Goal: Task Accomplishment & Management: Manage account settings

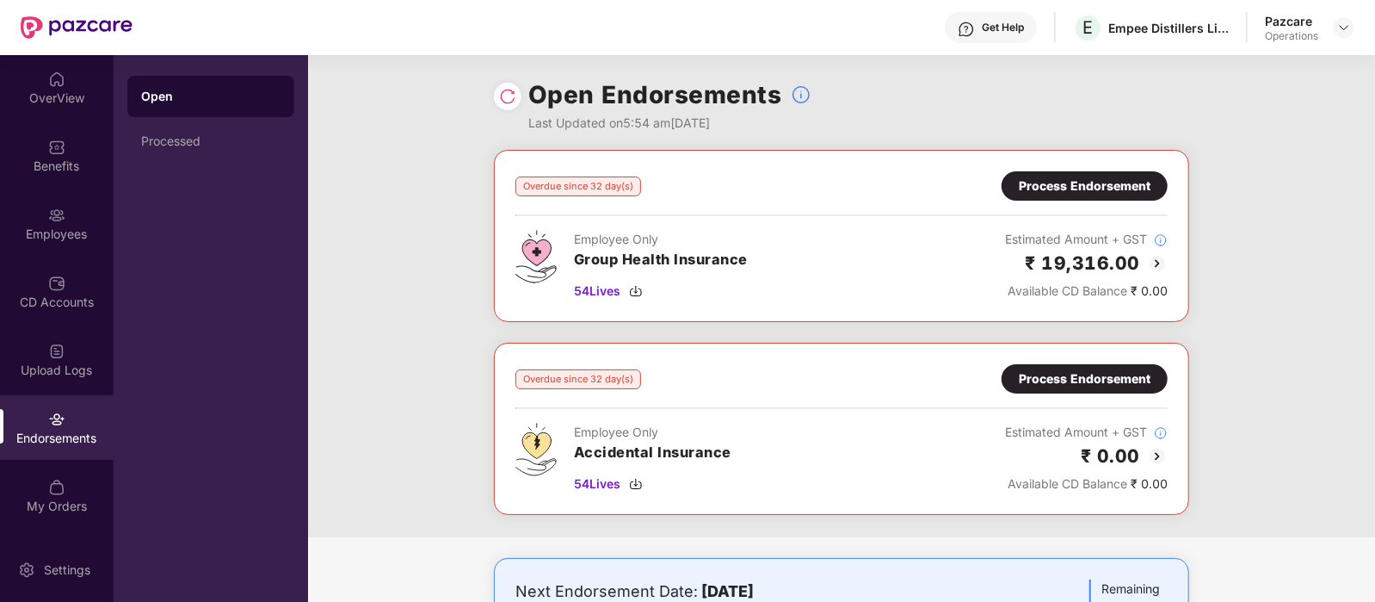
click at [1130, 184] on div "Process Endorsement" at bounding box center [1085, 185] width 132 height 19
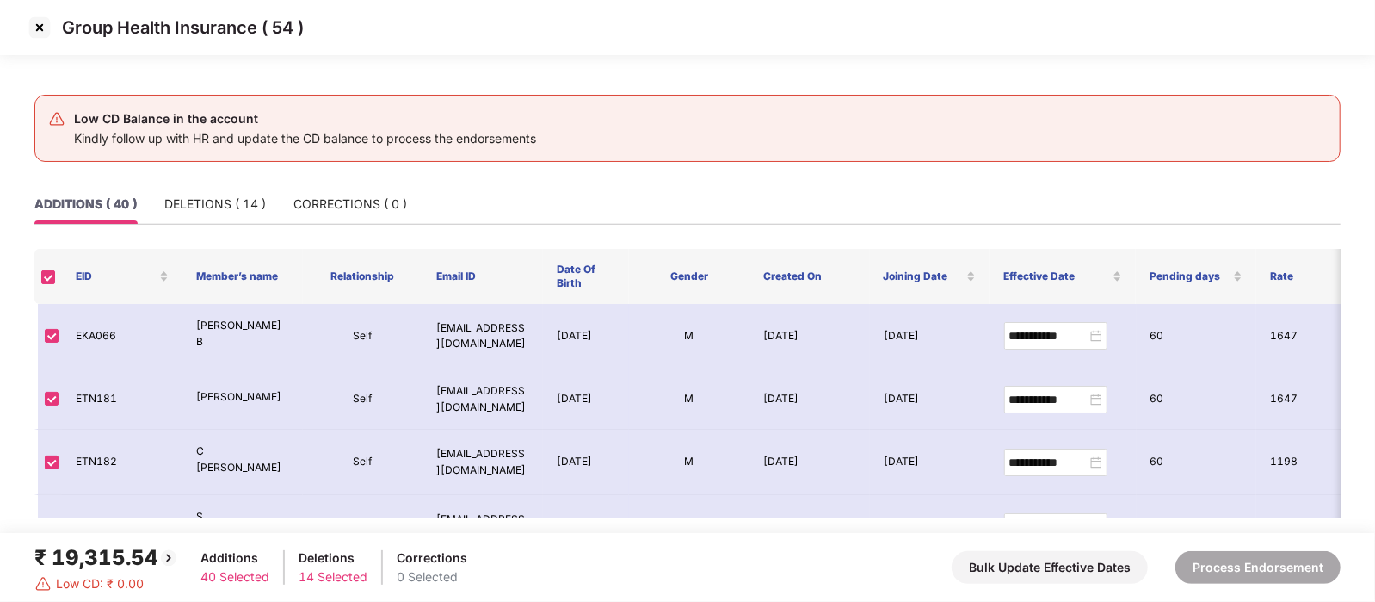
click at [36, 28] on img at bounding box center [40, 28] width 28 height 28
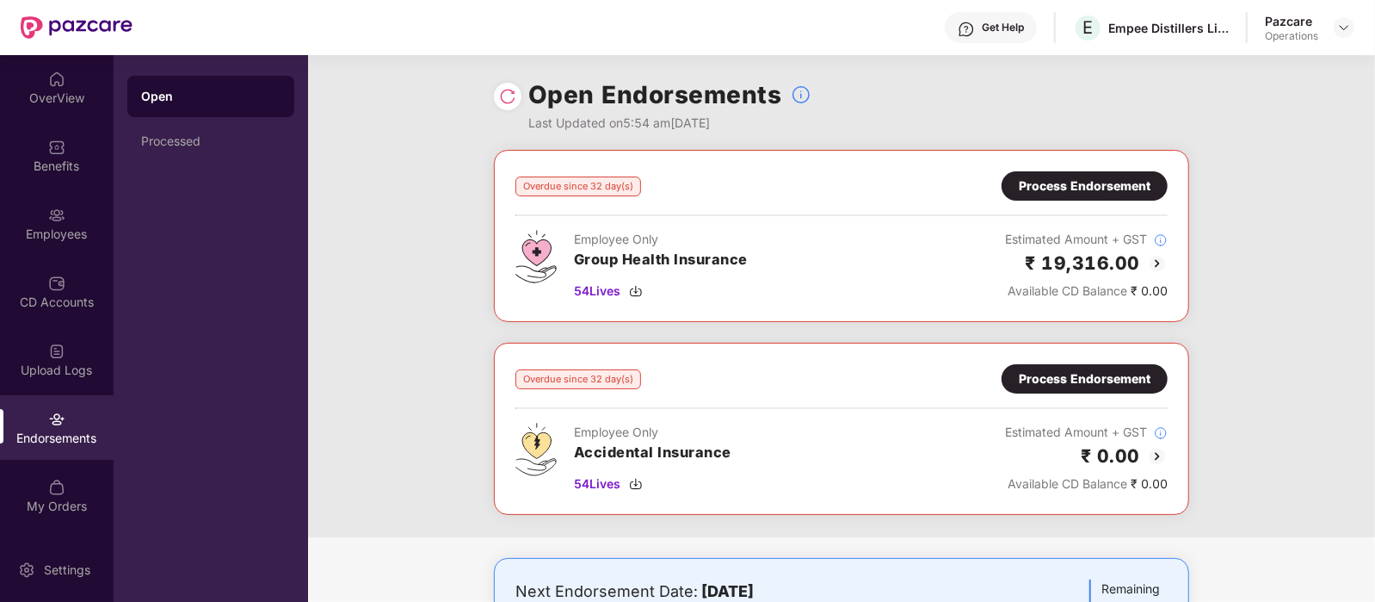
click at [1058, 191] on div "Process Endorsement" at bounding box center [1085, 185] width 132 height 19
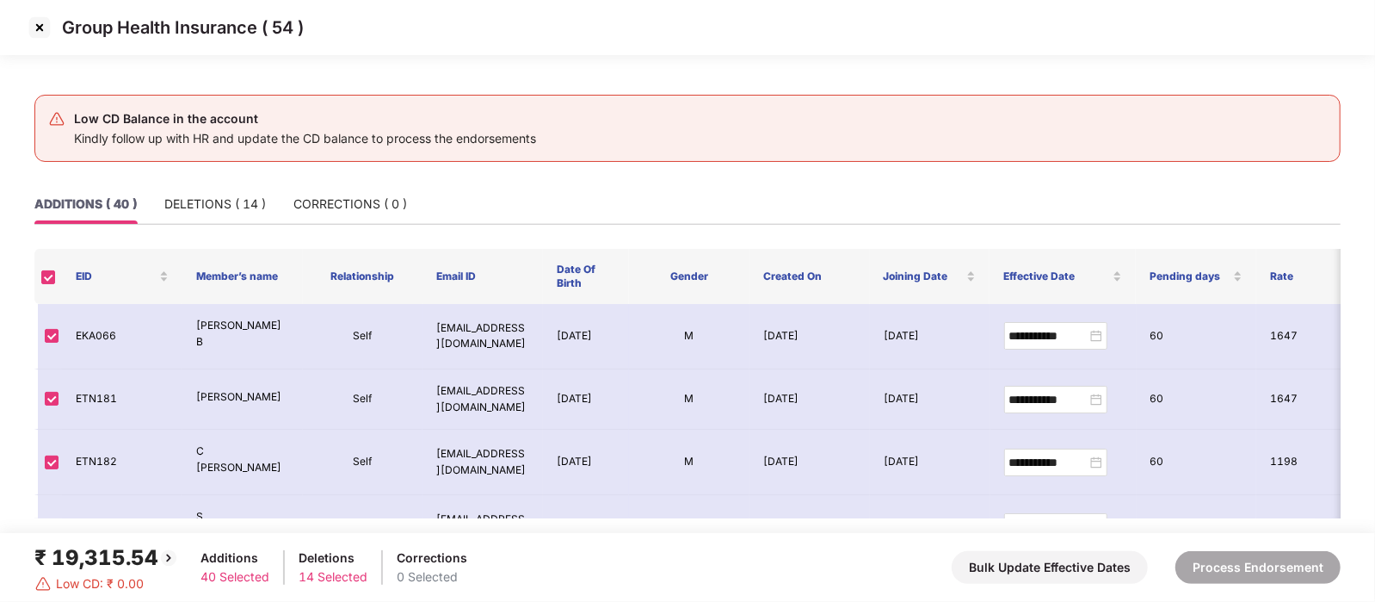
click at [43, 34] on img at bounding box center [40, 28] width 28 height 28
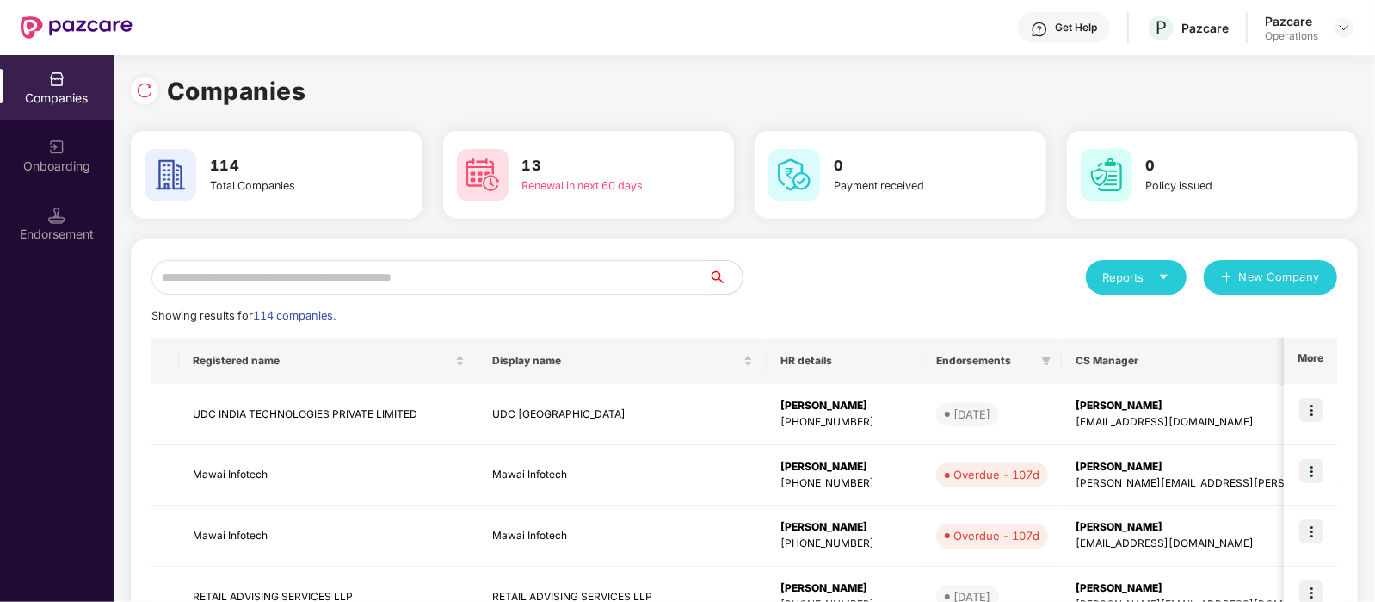
click at [281, 282] on input "text" at bounding box center [429, 277] width 557 height 34
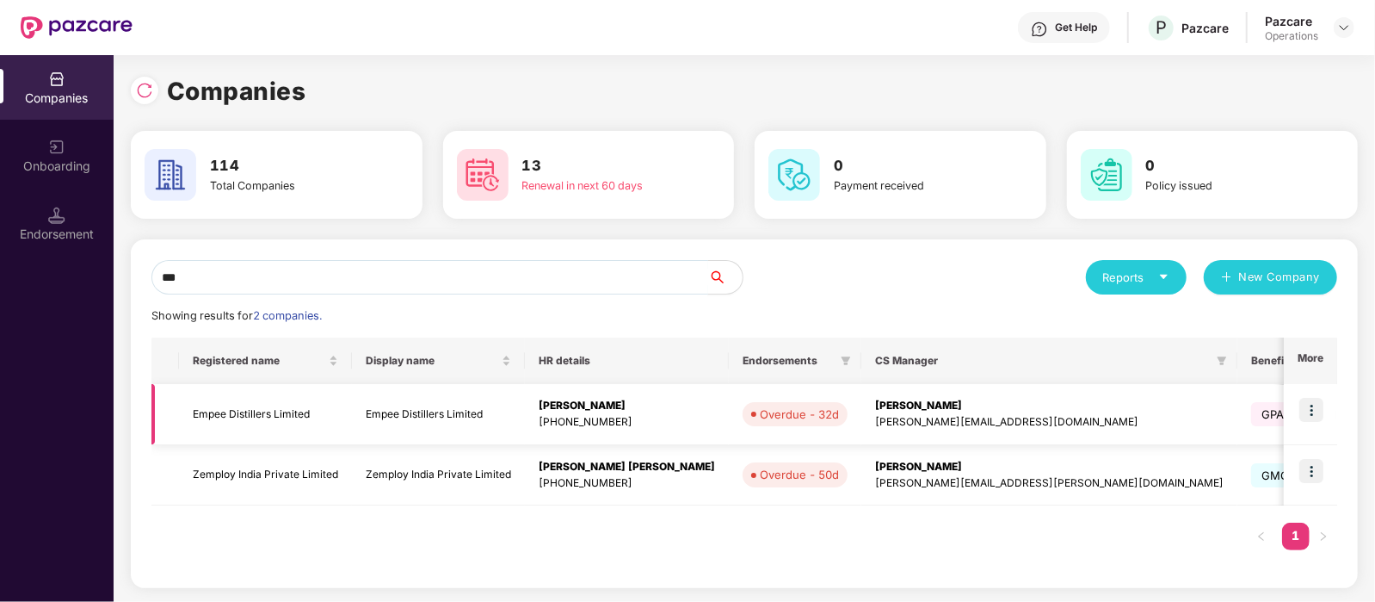
type input "***"
click at [270, 399] on td "Empee Distillers Limited" at bounding box center [265, 414] width 173 height 61
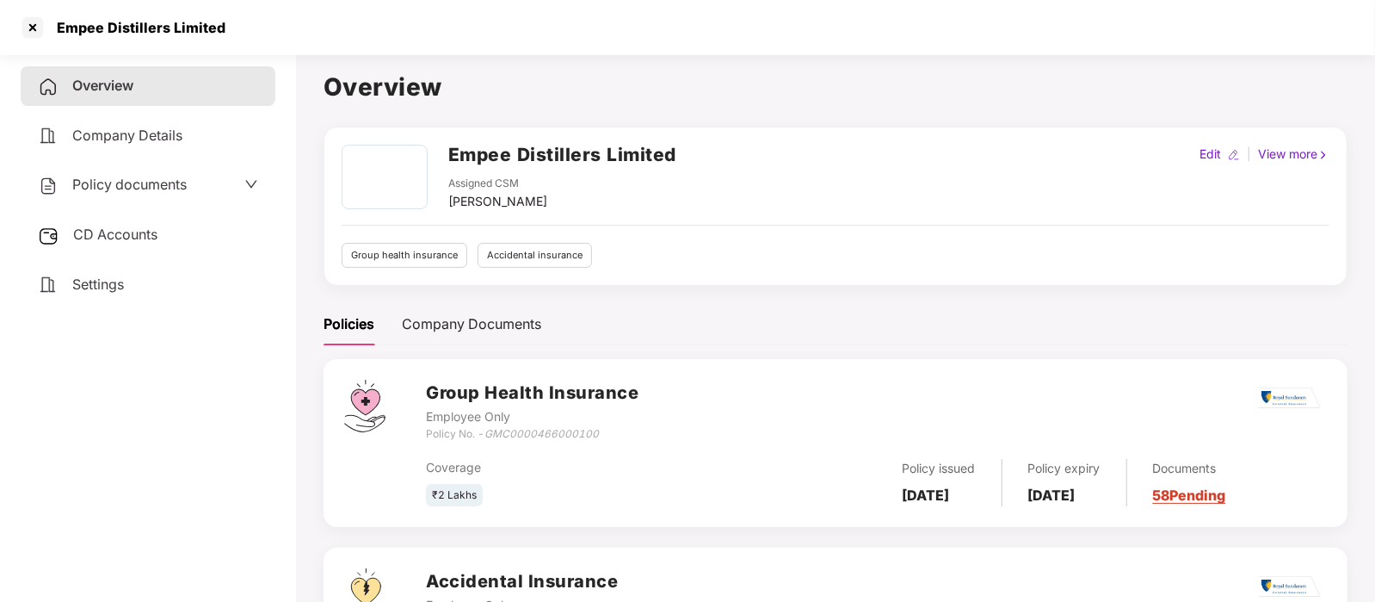
click at [142, 230] on span "CD Accounts" at bounding box center [115, 233] width 84 height 17
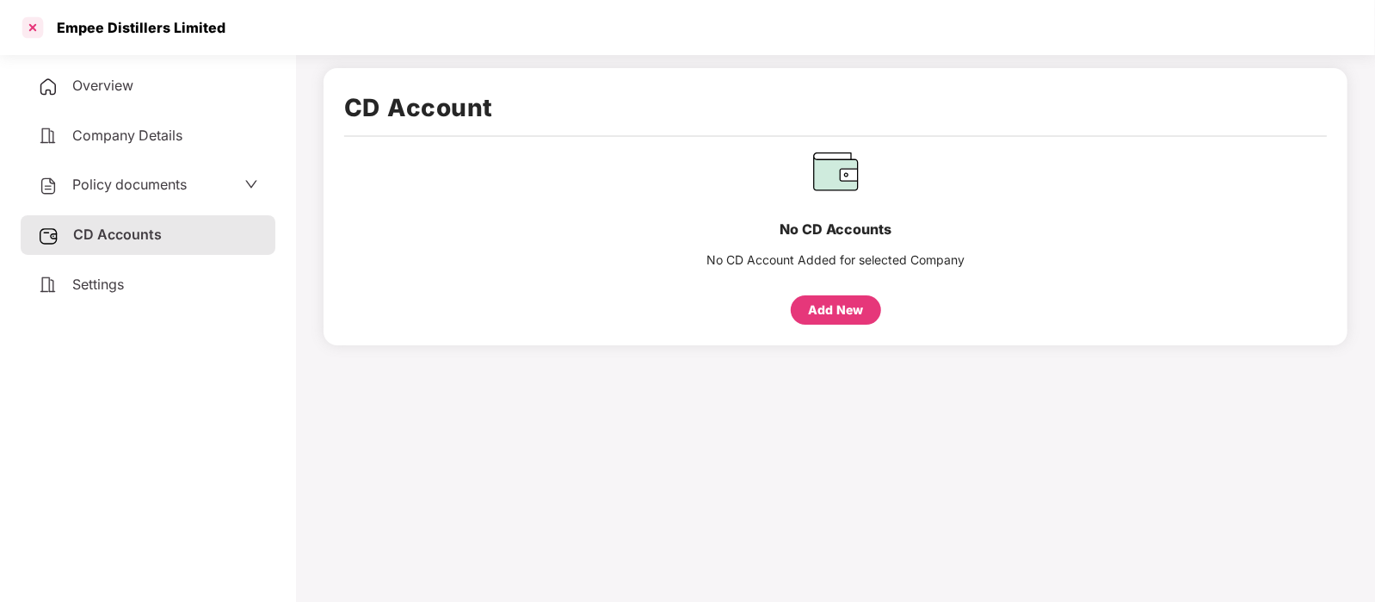
click at [34, 28] on div at bounding box center [33, 28] width 28 height 28
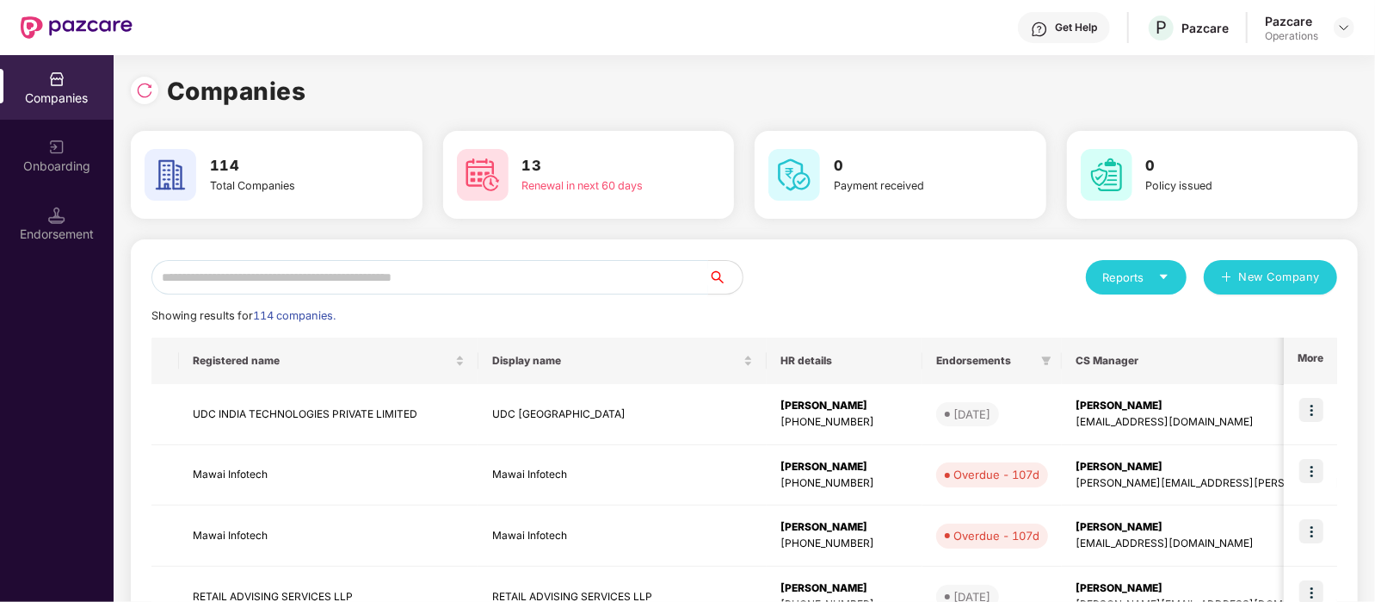
click at [428, 286] on input "text" at bounding box center [429, 277] width 557 height 34
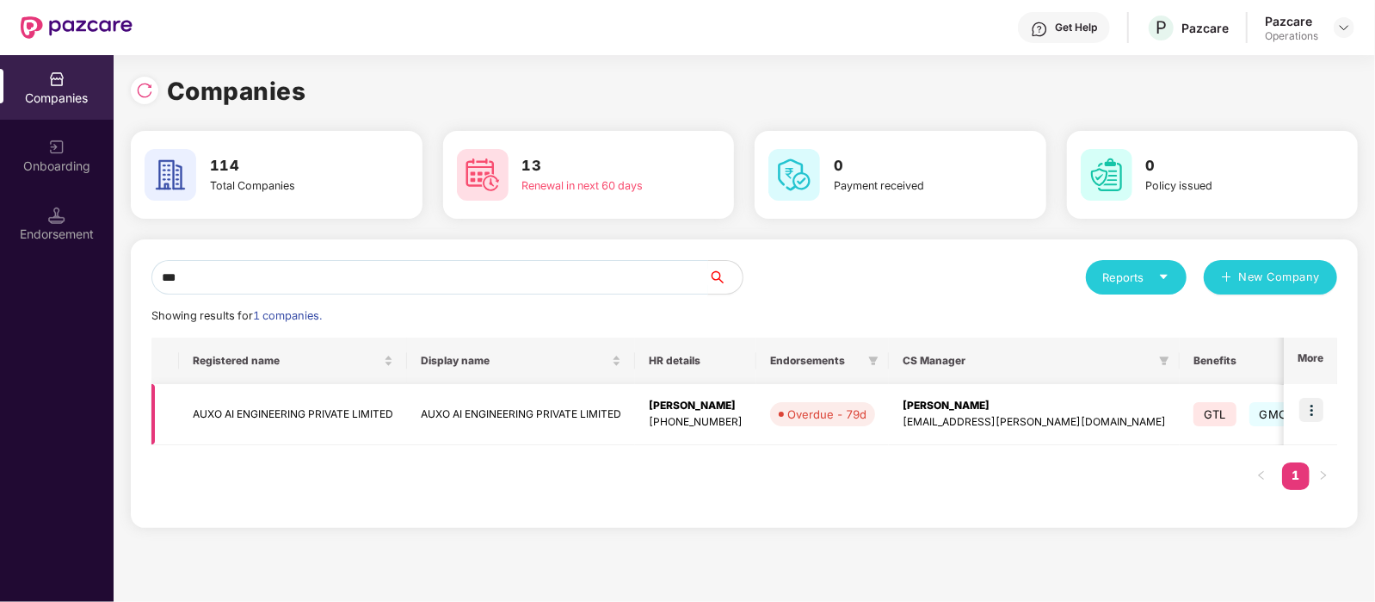
type input "***"
click at [1301, 404] on img at bounding box center [1311, 410] width 24 height 24
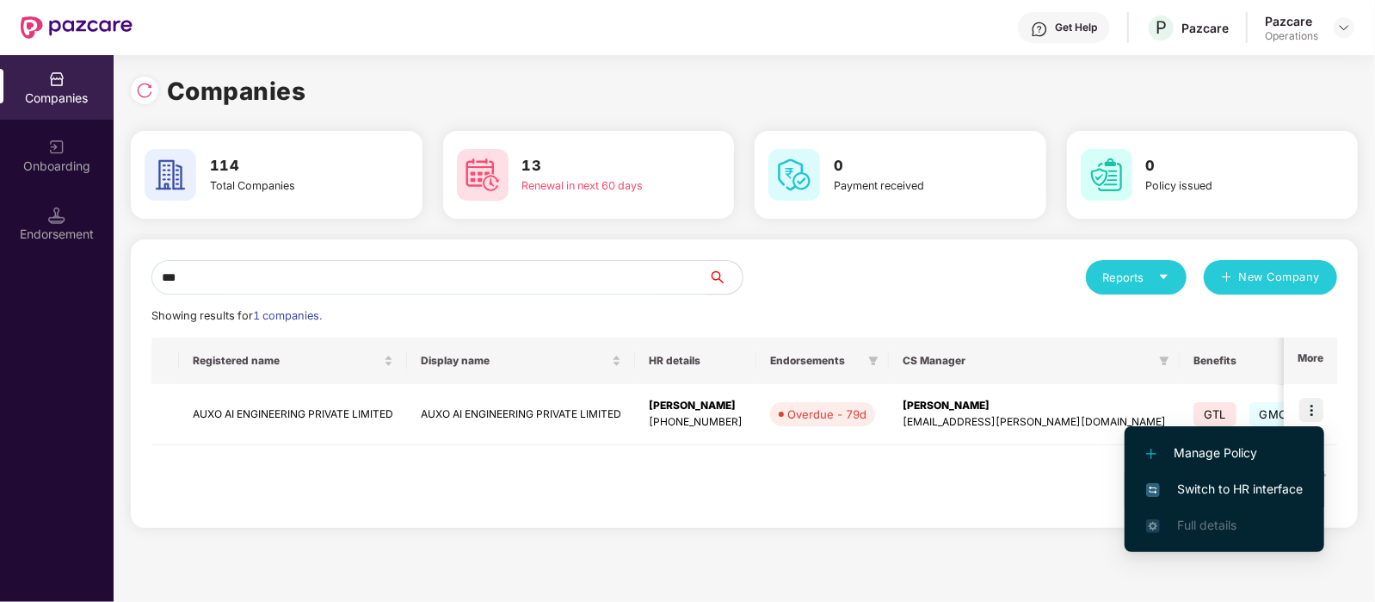
click at [1239, 488] on span "Switch to HR interface" at bounding box center [1224, 488] width 157 height 19
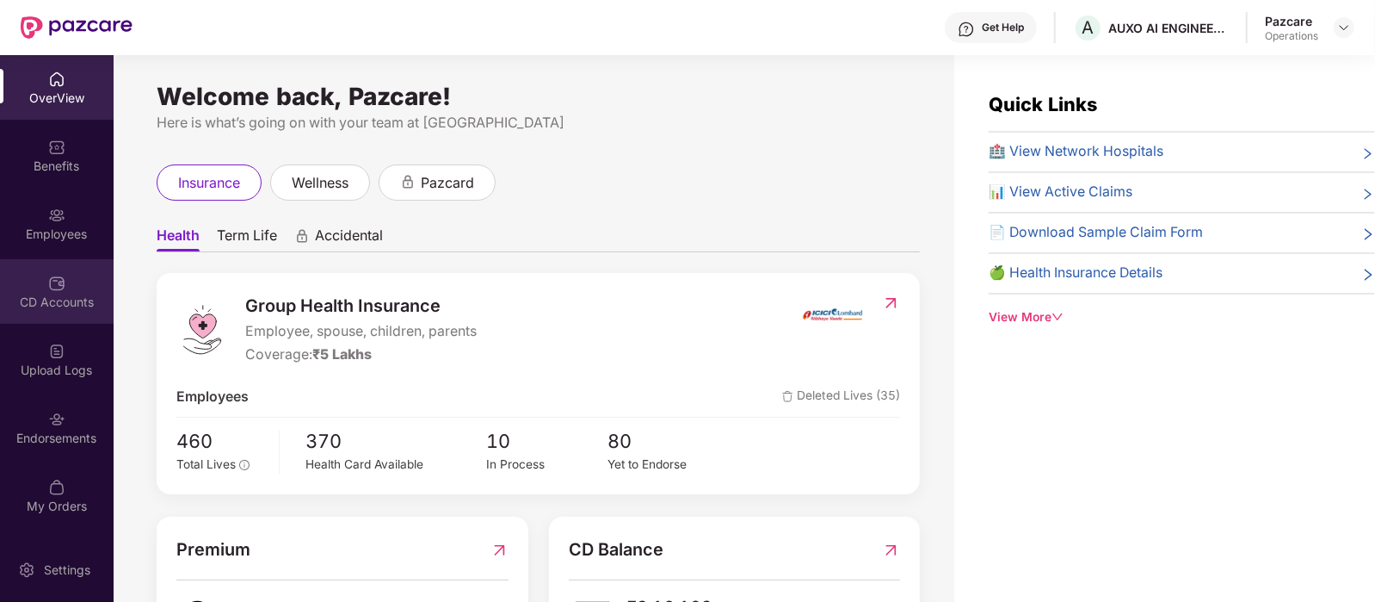
click at [66, 286] on div "CD Accounts" at bounding box center [57, 291] width 114 height 65
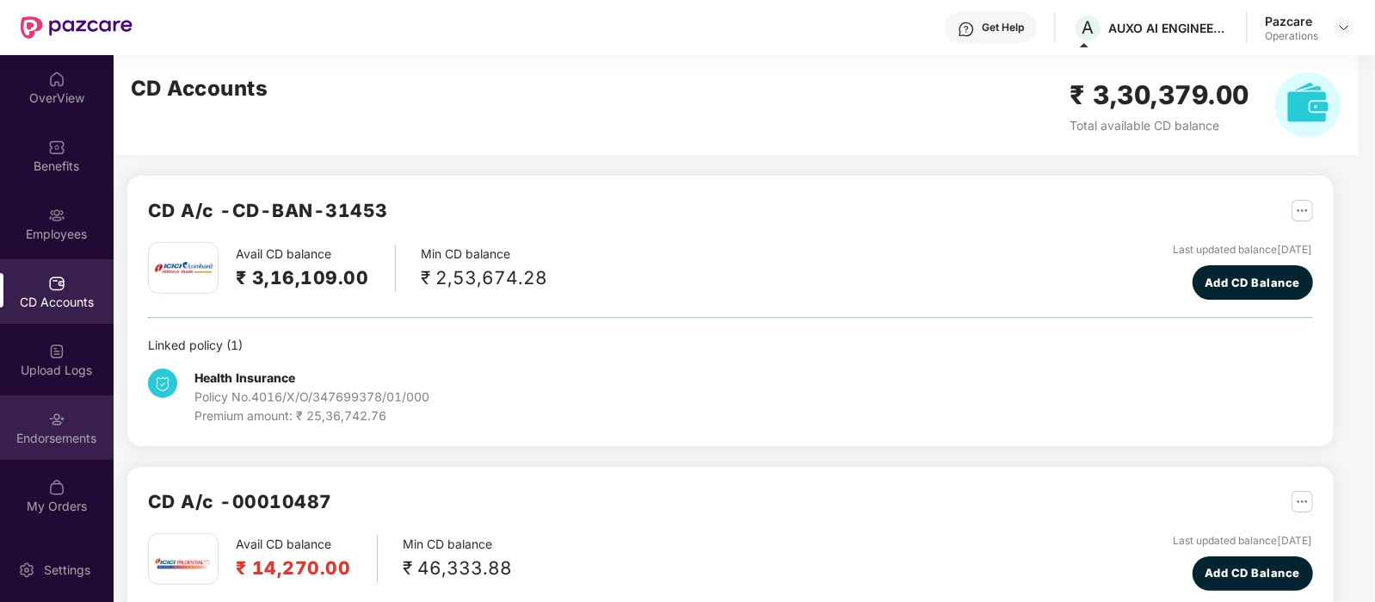
click at [47, 441] on div "Endorsements" at bounding box center [57, 437] width 114 height 17
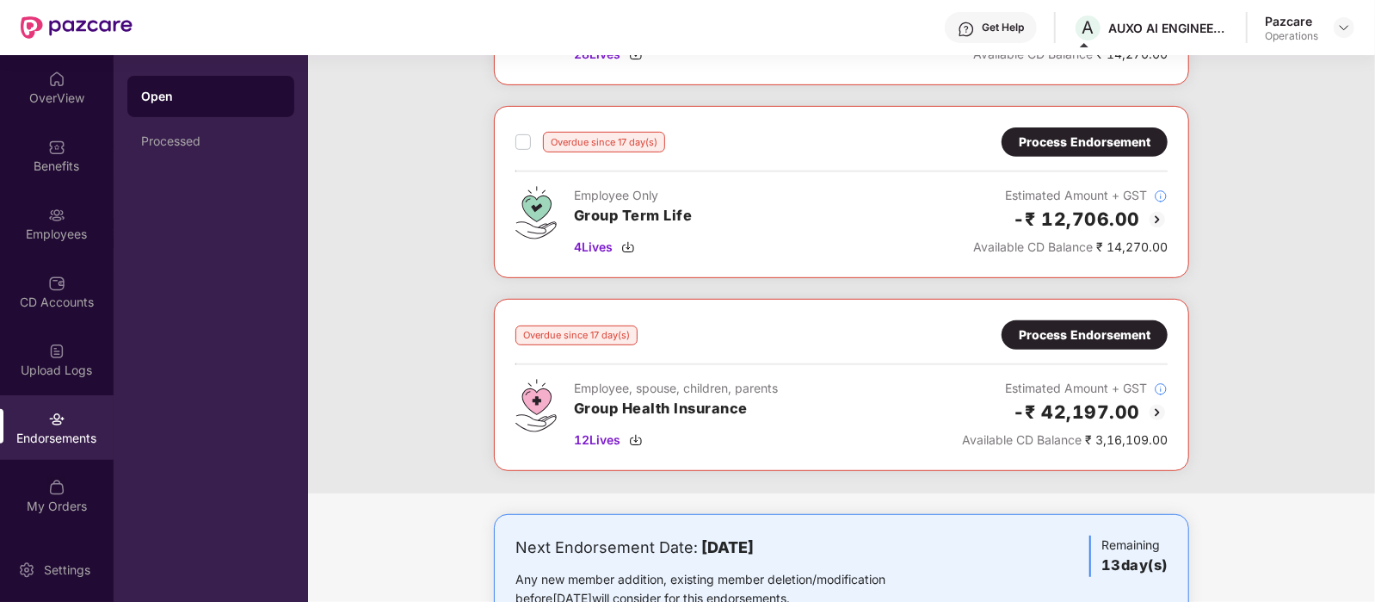
scroll to position [421, 0]
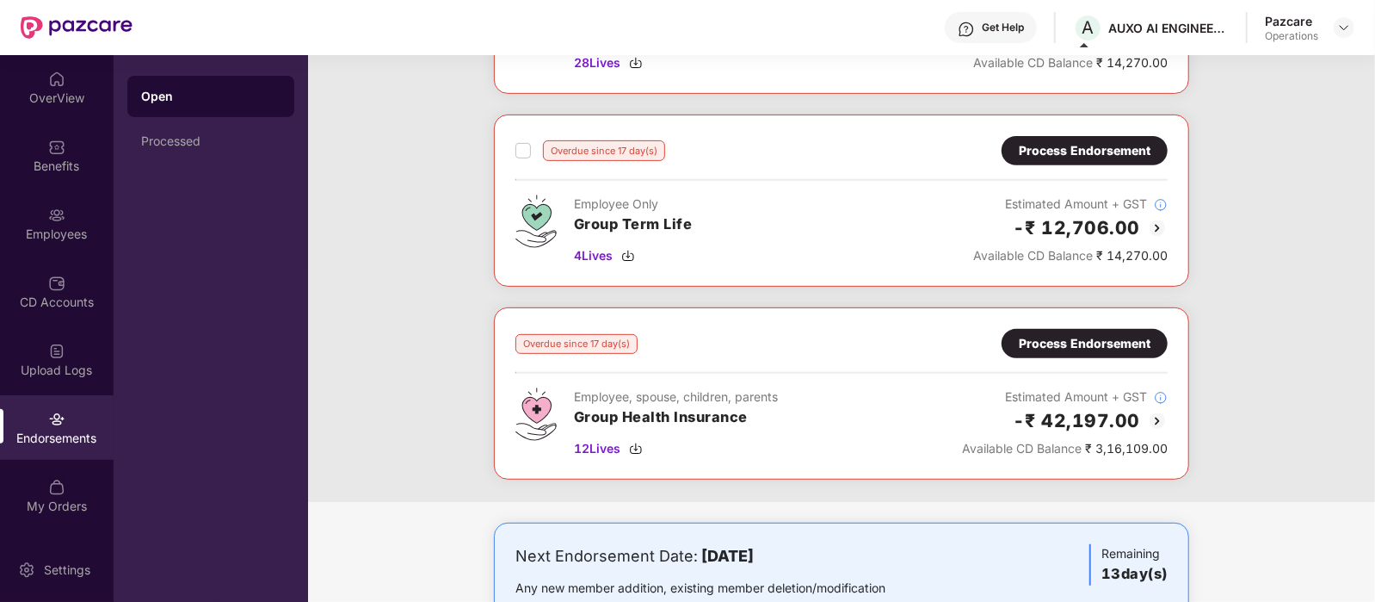
click at [1105, 343] on div "Process Endorsement" at bounding box center [1085, 343] width 132 height 19
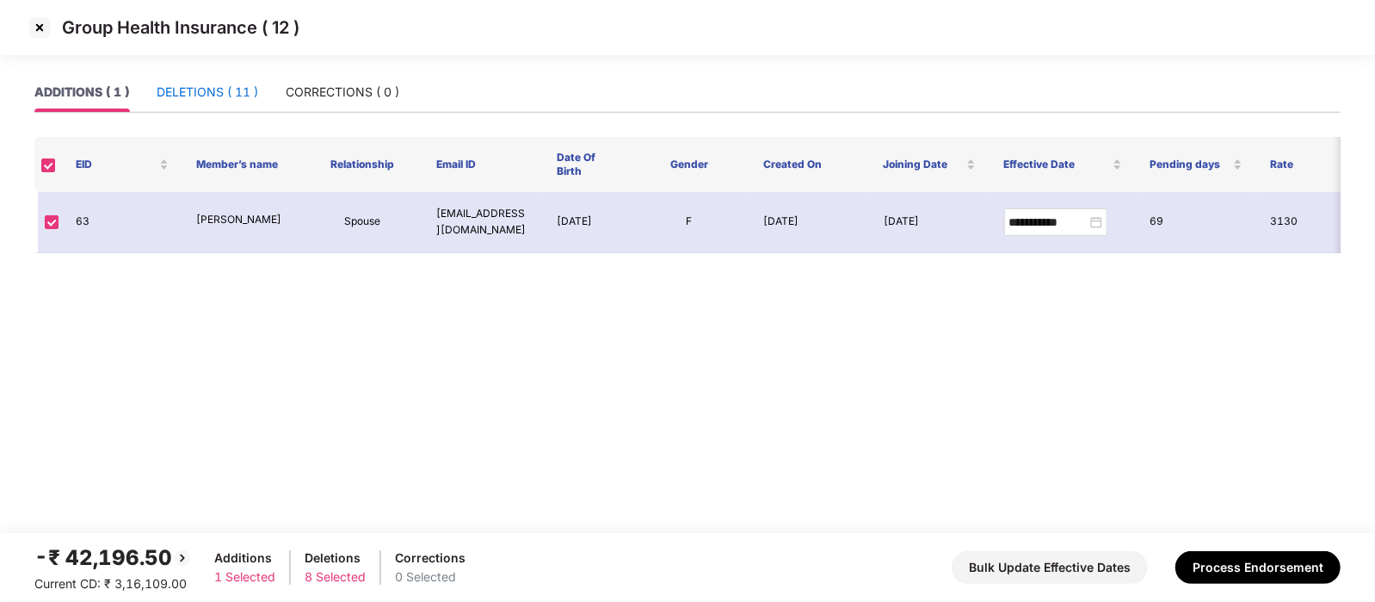
click at [234, 96] on div "DELETIONS ( 11 )" at bounding box center [208, 92] width 102 height 19
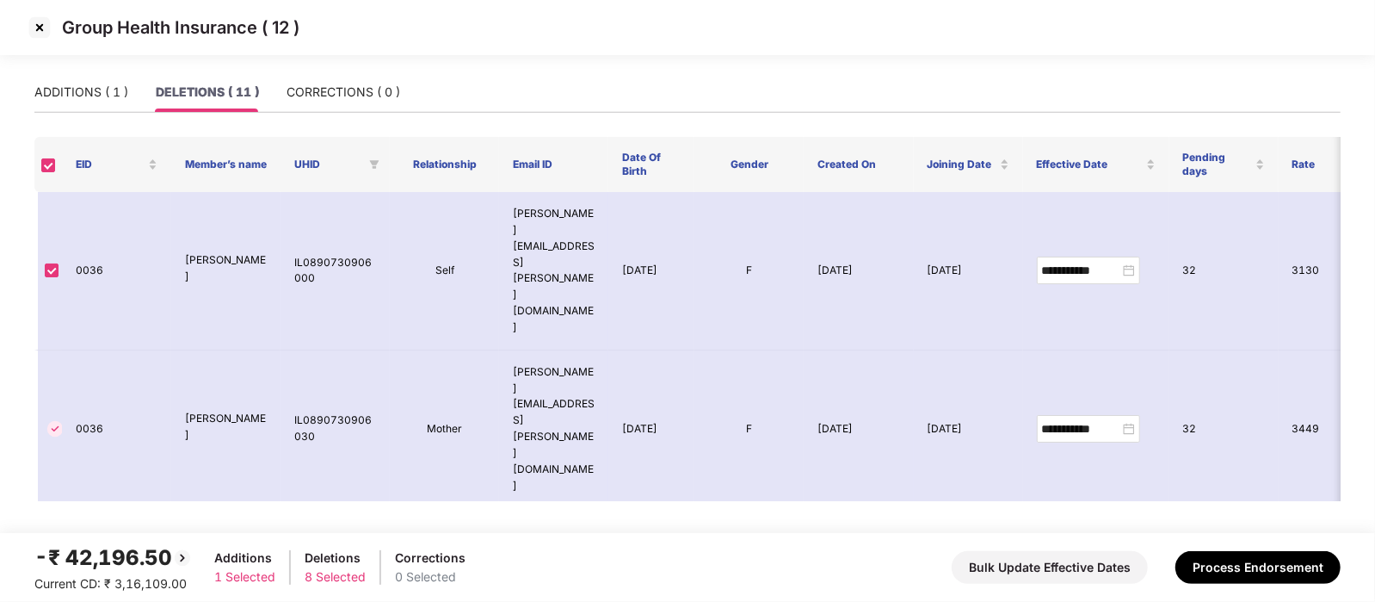
scroll to position [375, 0]
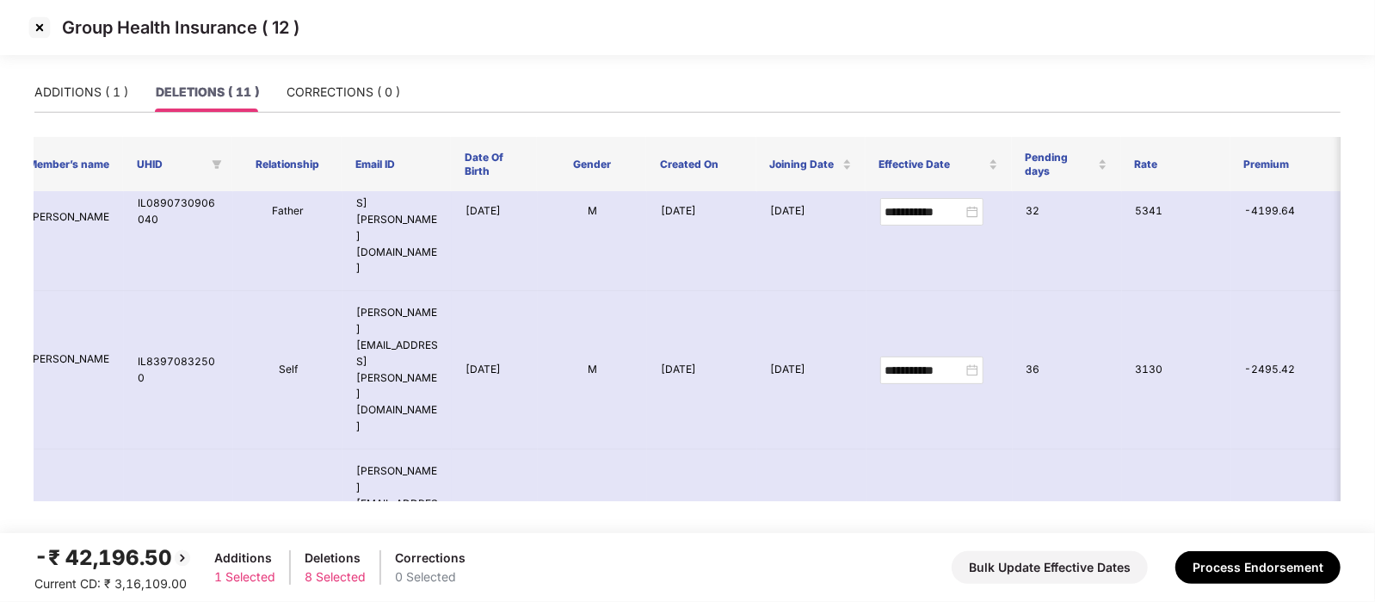
scroll to position [0, 0]
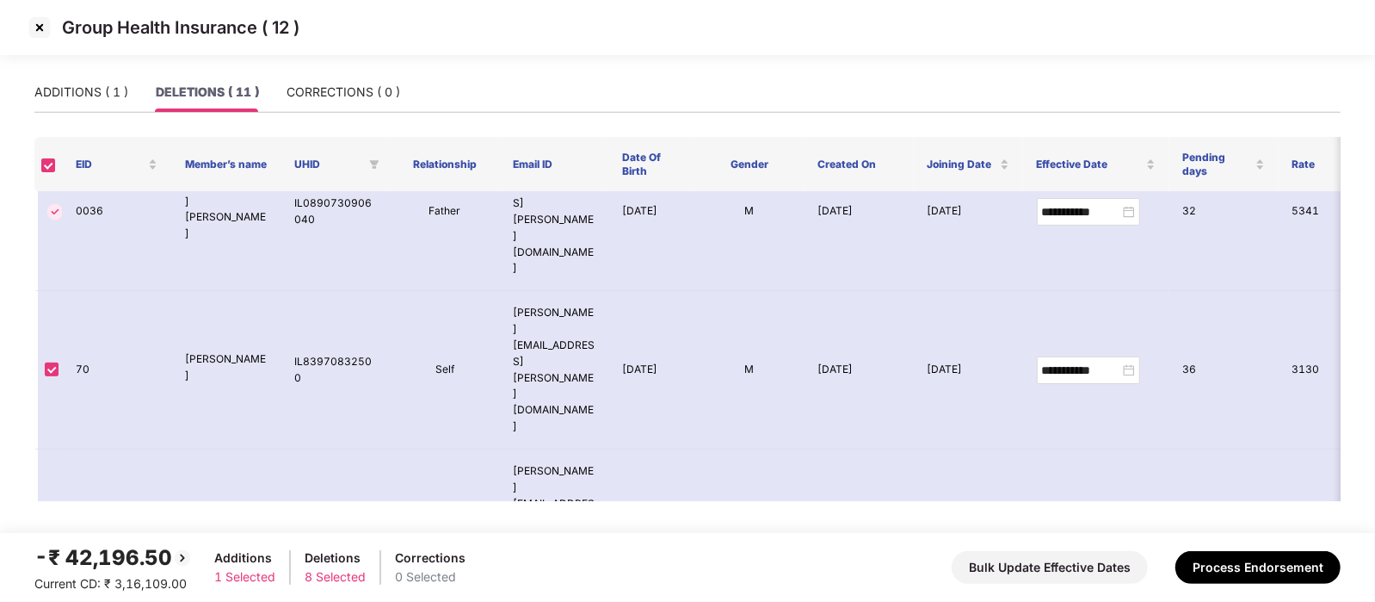
click at [44, 28] on img at bounding box center [40, 28] width 28 height 28
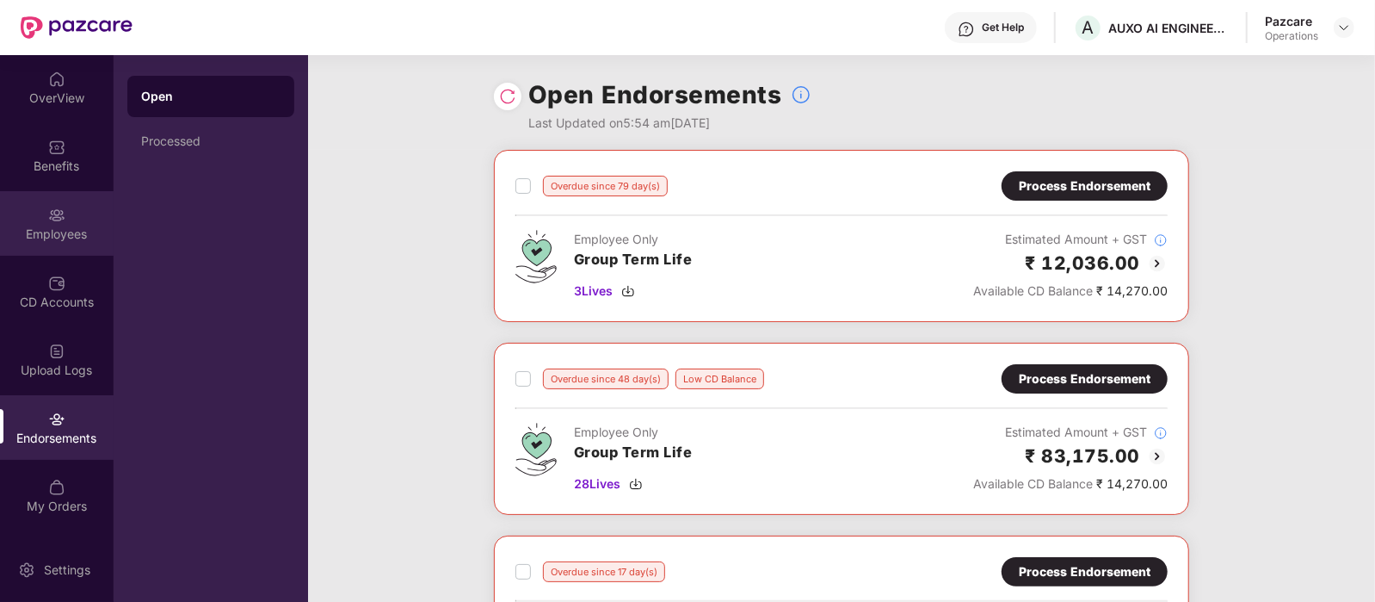
click at [54, 213] on img at bounding box center [56, 215] width 17 height 17
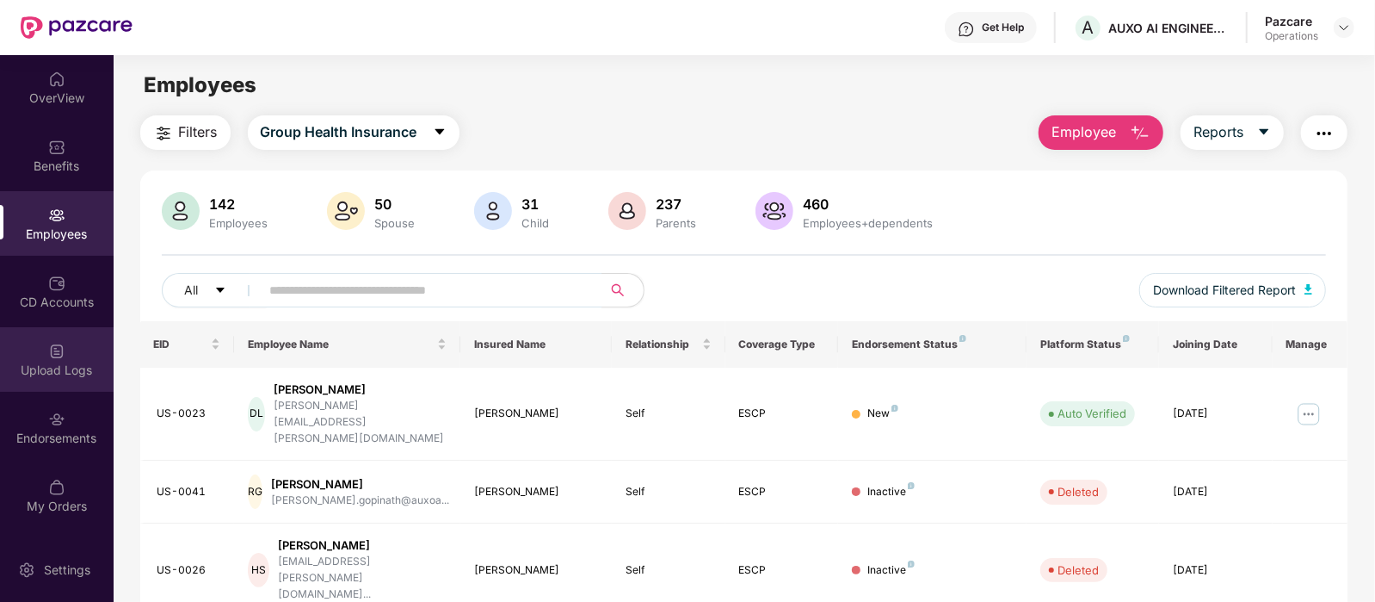
click at [69, 379] on div "Upload Logs" at bounding box center [57, 359] width 114 height 65
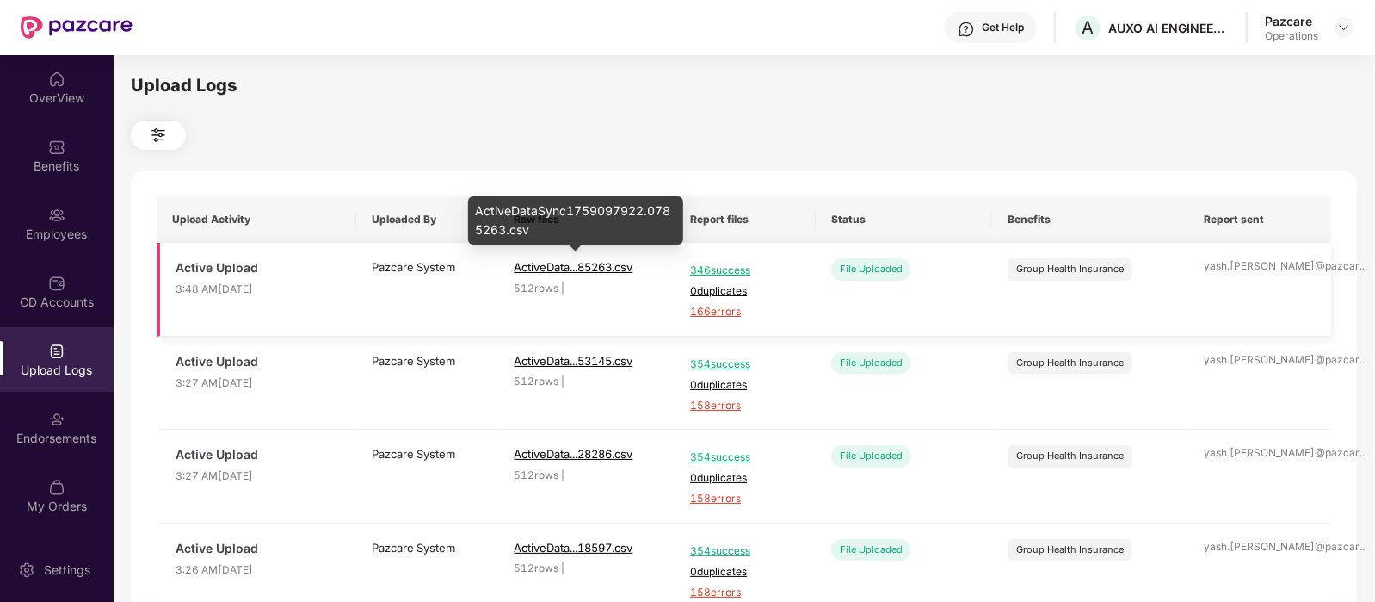
click at [575, 264] on span "ActiveData...85263.csv" at bounding box center [574, 267] width 119 height 14
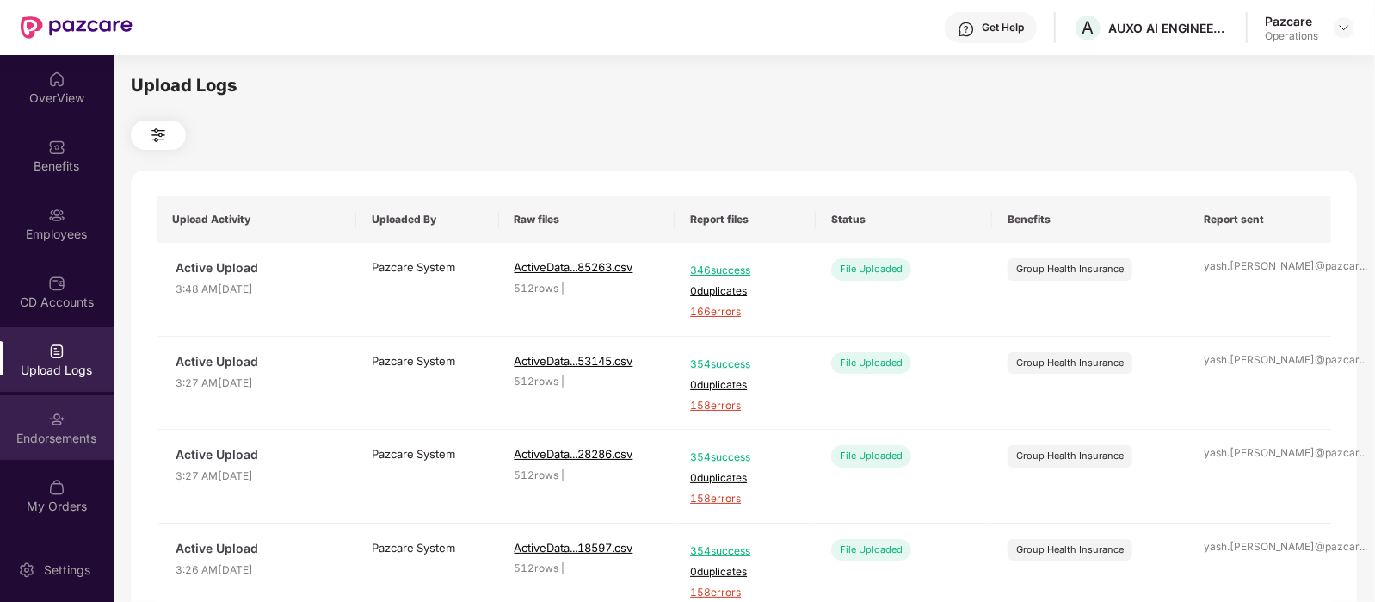
click at [73, 413] on div "Endorsements" at bounding box center [57, 427] width 114 height 65
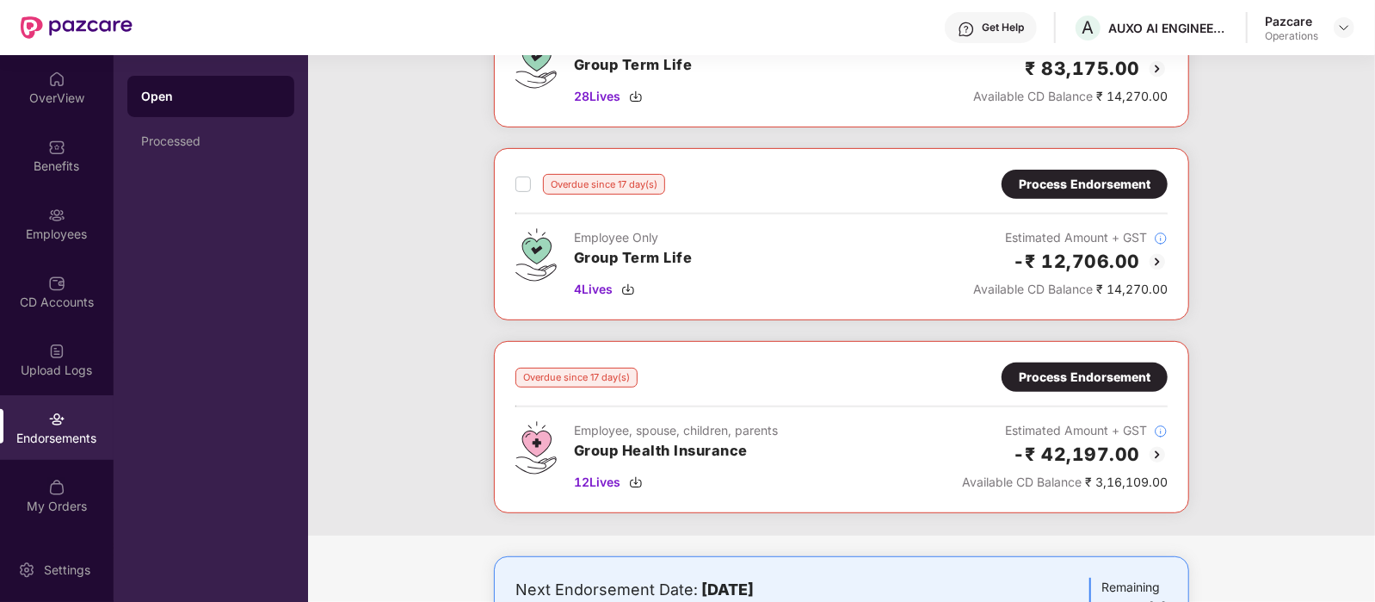
scroll to position [386, 0]
click at [1127, 370] on div "Process Endorsement" at bounding box center [1085, 377] width 132 height 19
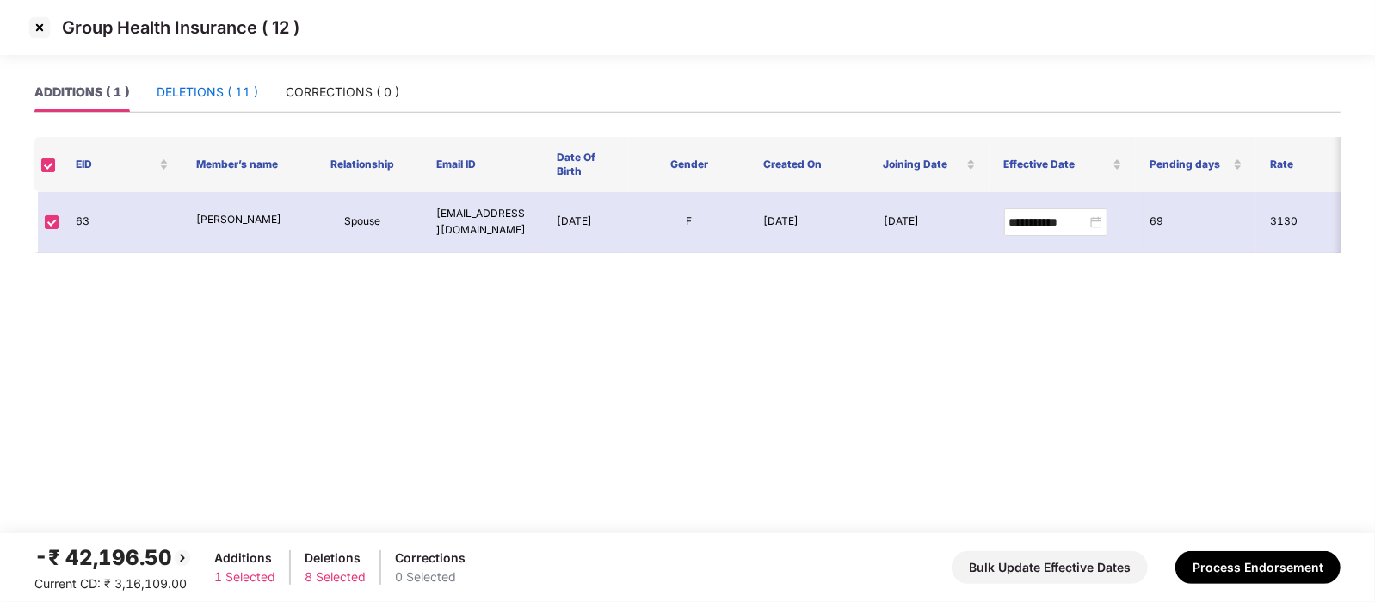
click at [228, 86] on div "DELETIONS ( 11 )" at bounding box center [208, 92] width 102 height 19
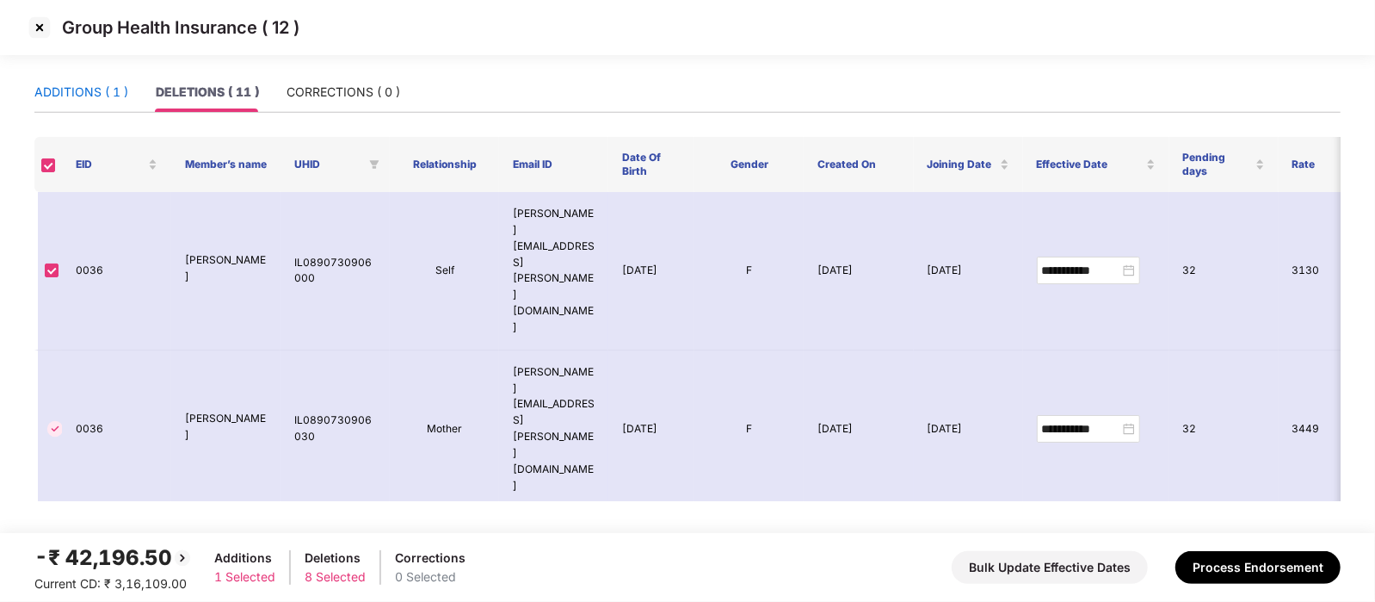
click at [105, 85] on div "ADDITIONS ( 1 )" at bounding box center [81, 92] width 94 height 19
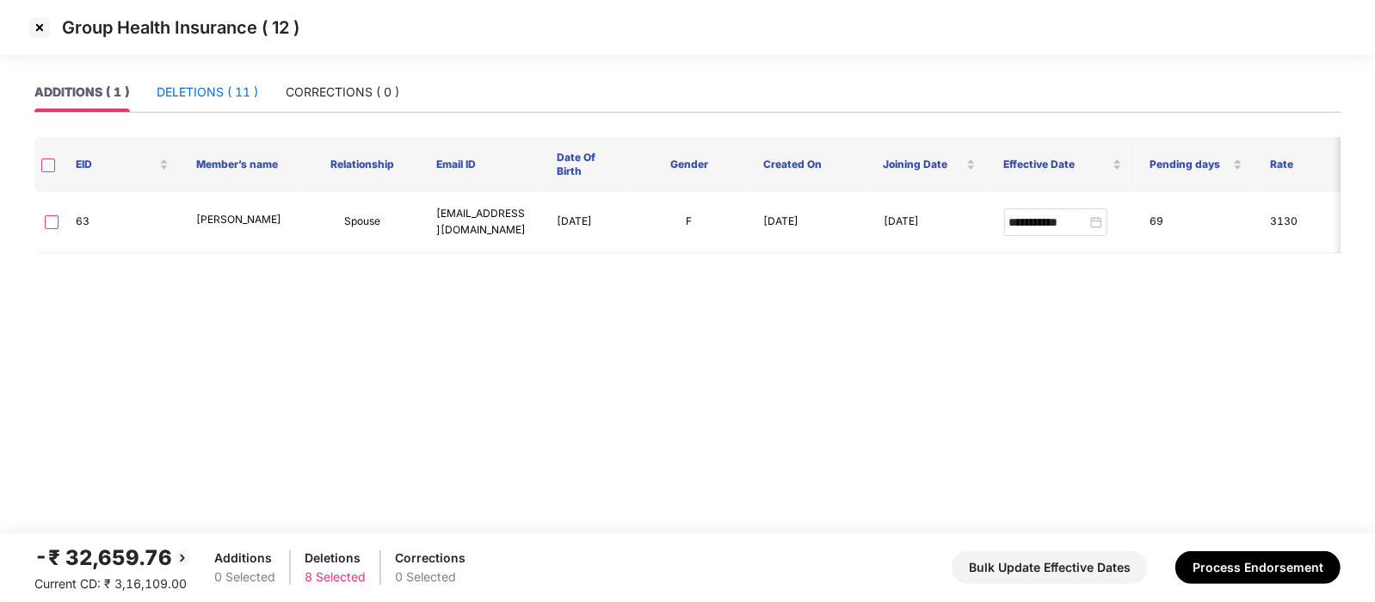
click at [228, 96] on div "DELETIONS ( 11 )" at bounding box center [208, 92] width 102 height 19
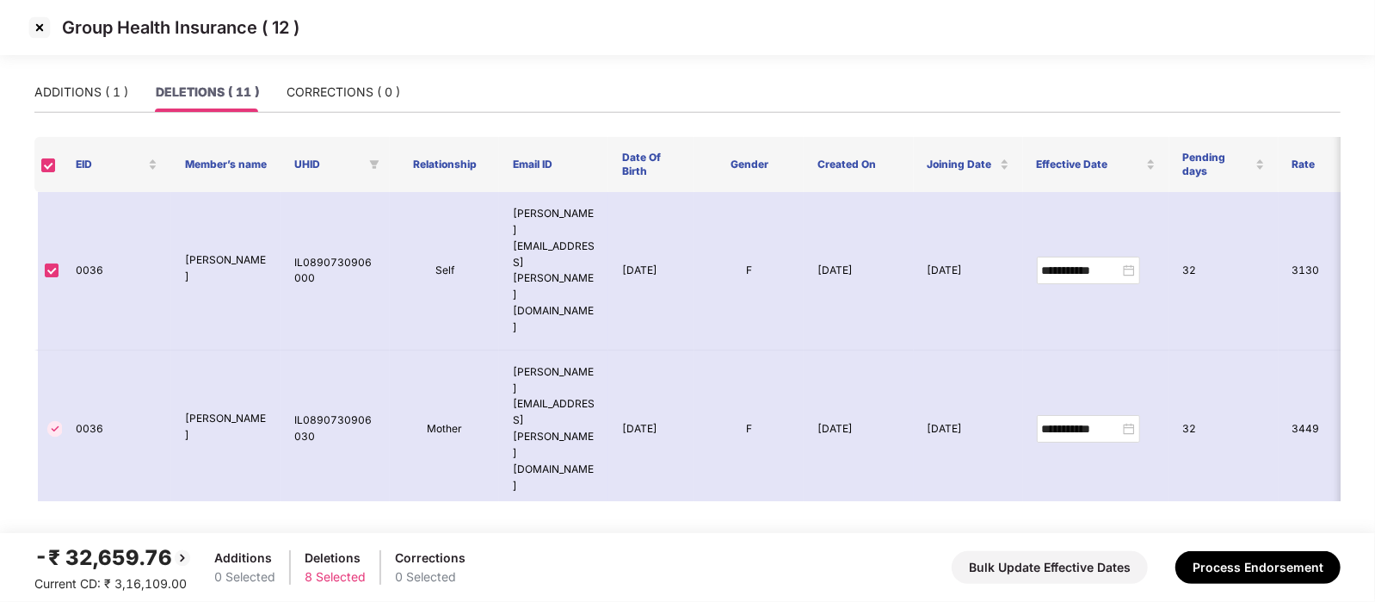
scroll to position [375, 0]
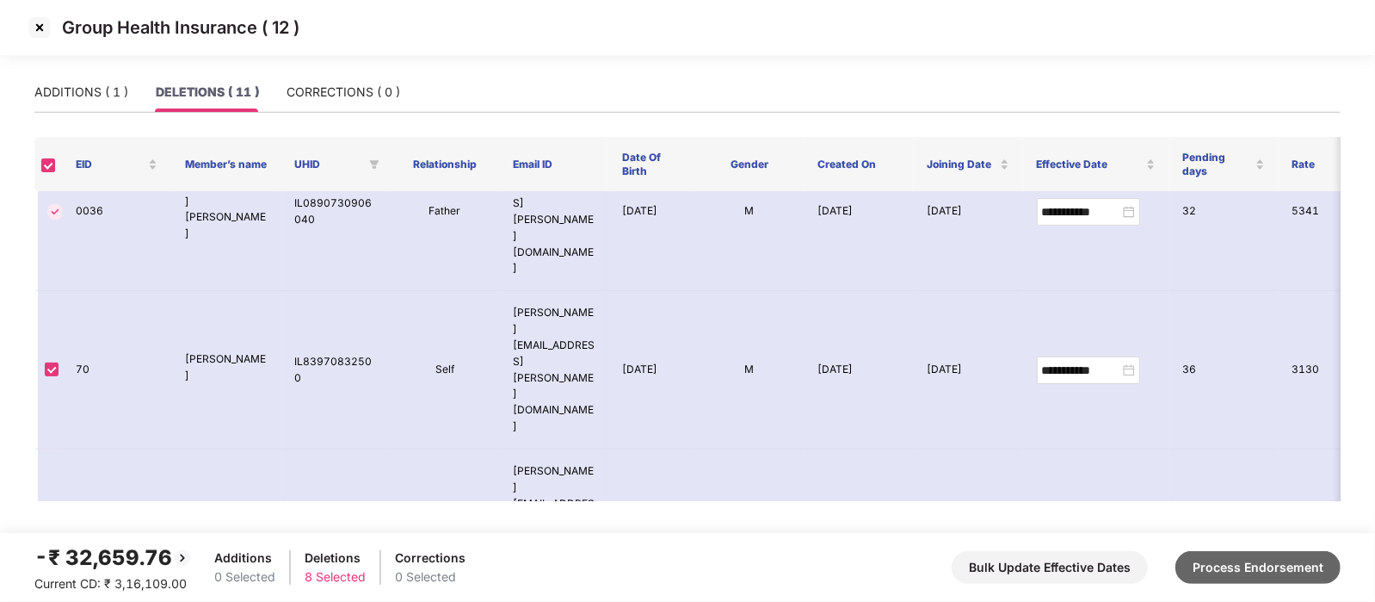
click at [1239, 561] on button "Process Endorsement" at bounding box center [1257, 567] width 165 height 33
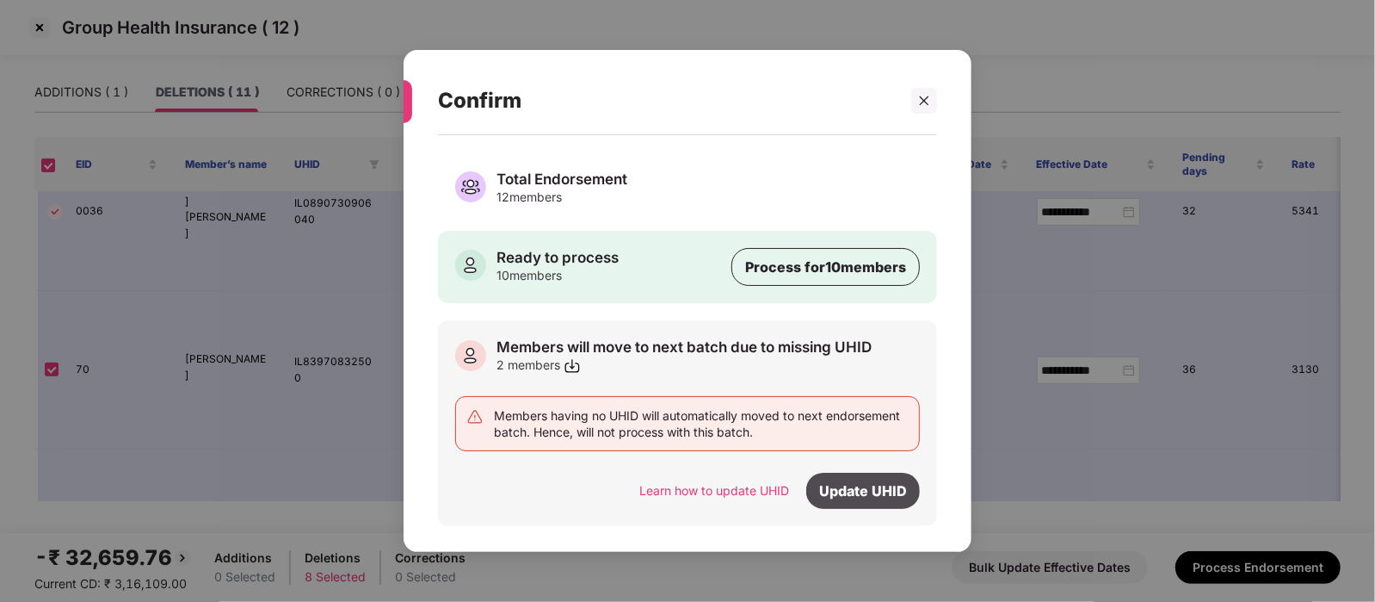
click at [872, 485] on div "Update UHID" at bounding box center [863, 490] width 114 height 36
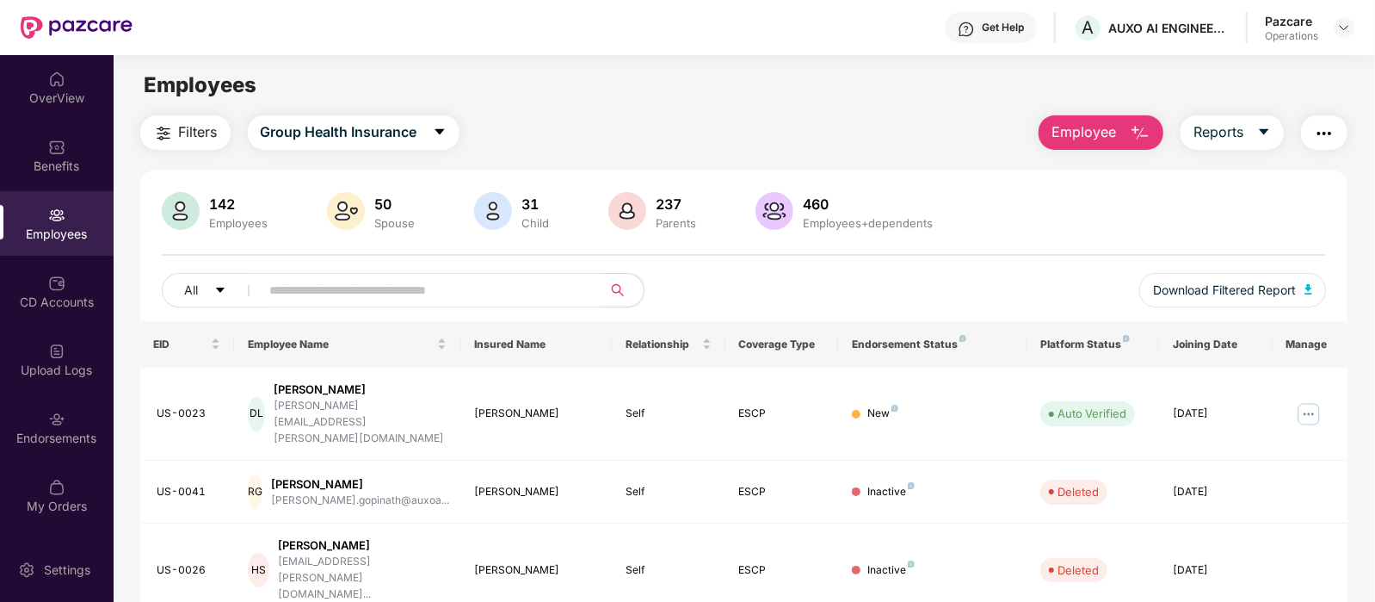
click at [1321, 139] on img "button" at bounding box center [1324, 133] width 21 height 21
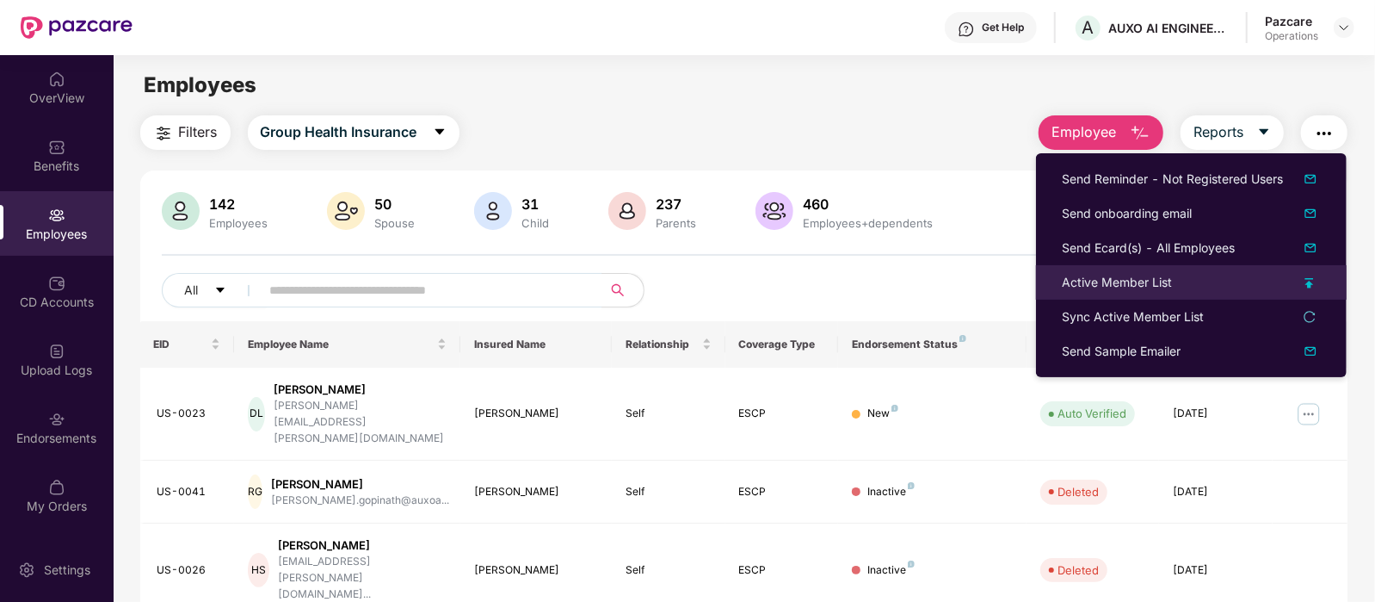
click at [1116, 276] on div "Active Member List" at bounding box center [1117, 282] width 110 height 19
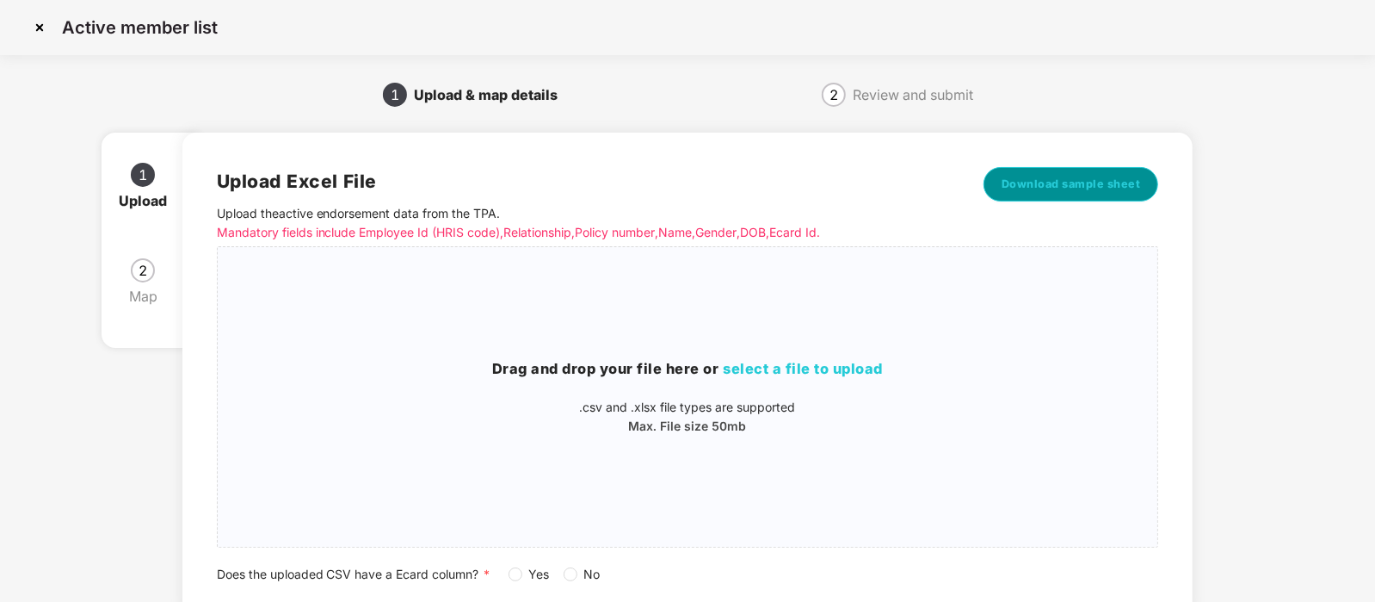
click at [1060, 177] on span "Download sample sheet" at bounding box center [1071, 184] width 139 height 17
click at [43, 25] on img at bounding box center [40, 28] width 28 height 28
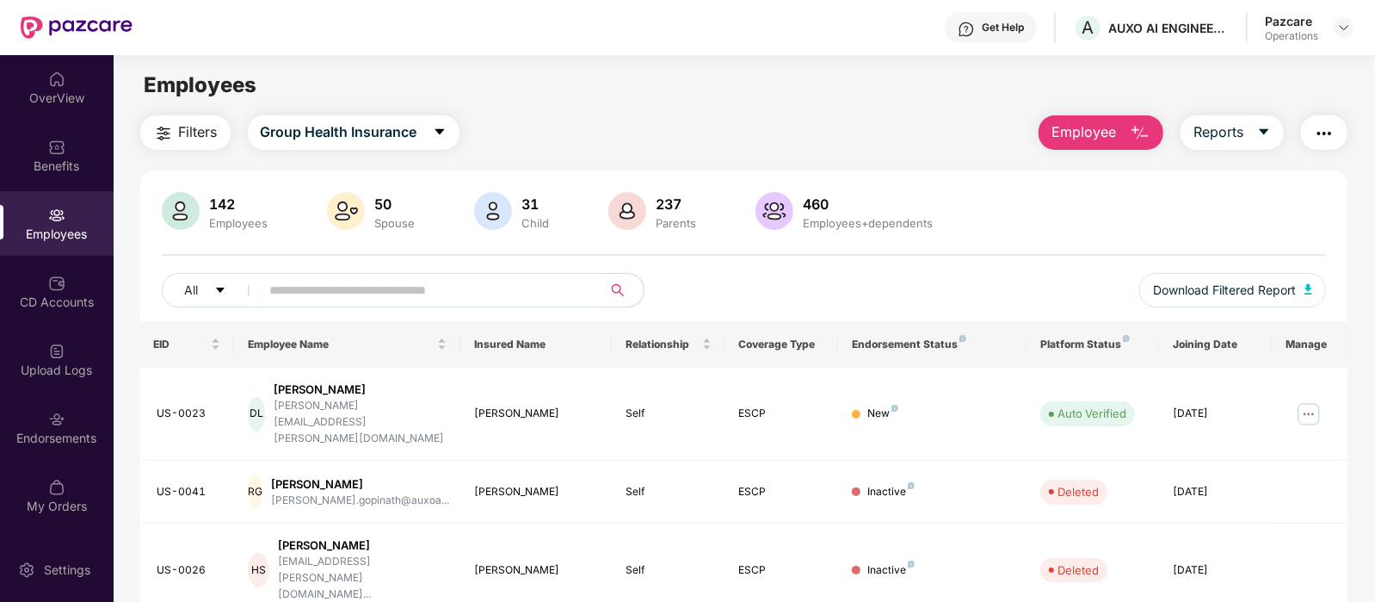
click at [390, 292] on input "text" at bounding box center [424, 290] width 309 height 26
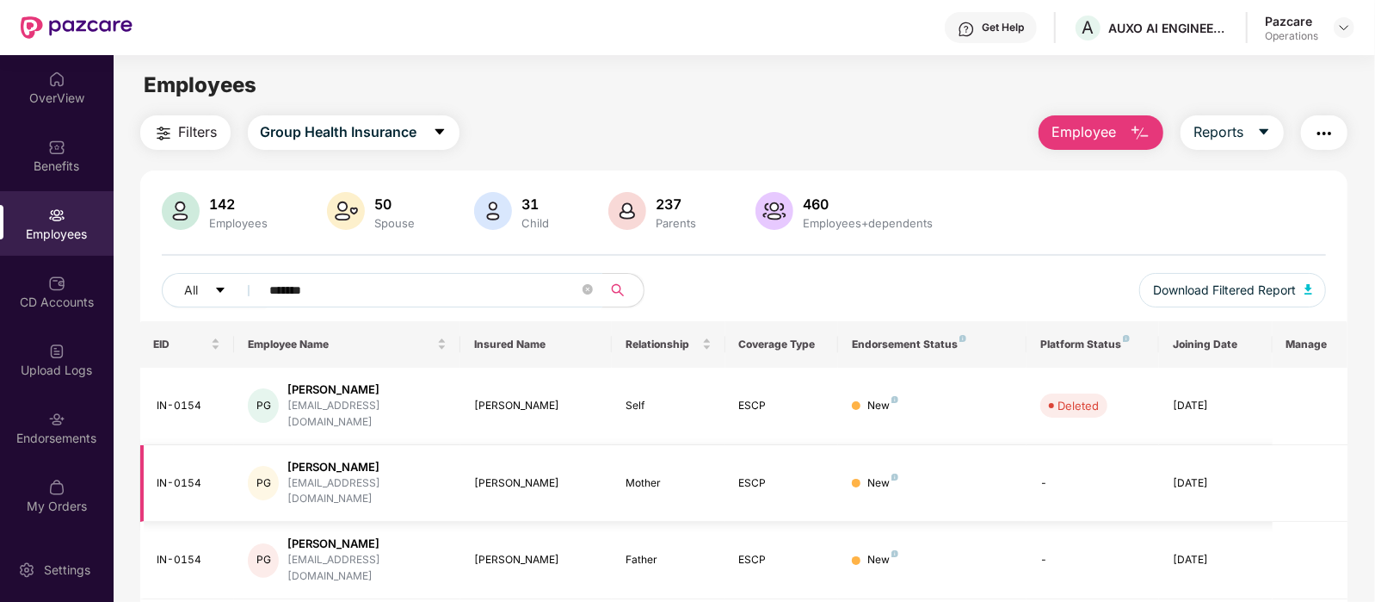
type input "*******"
click at [1342, 133] on button "button" at bounding box center [1324, 132] width 46 height 34
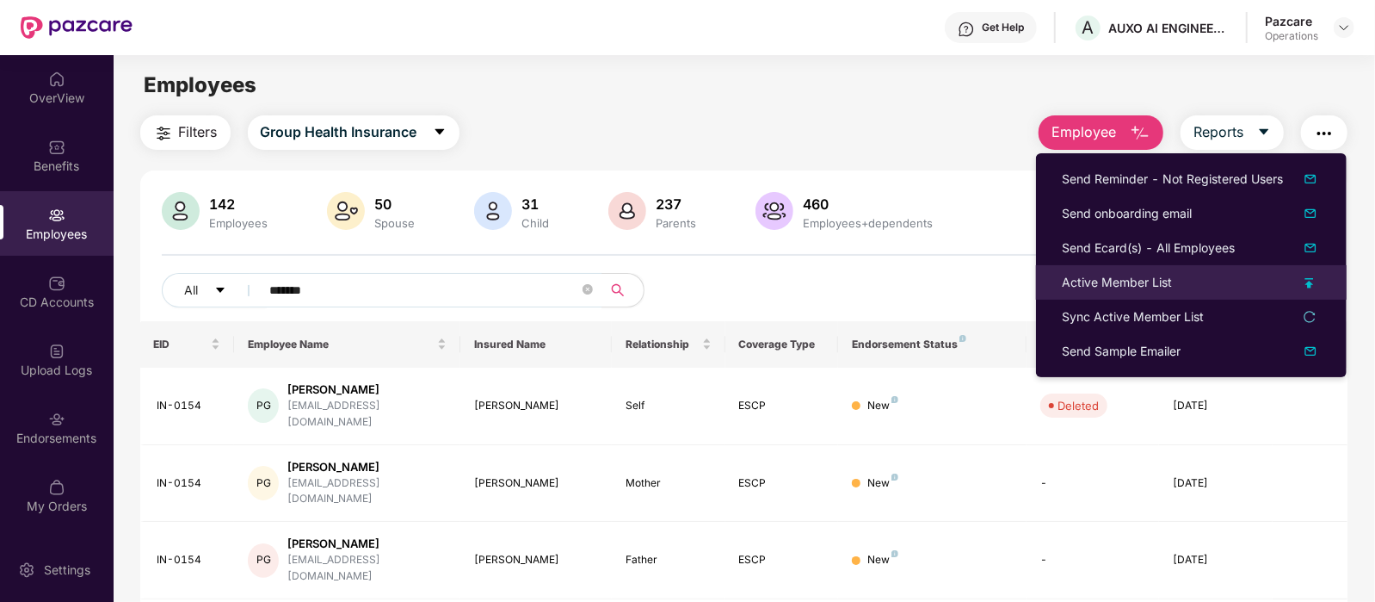
click at [1103, 281] on div "Active Member List" at bounding box center [1117, 282] width 110 height 19
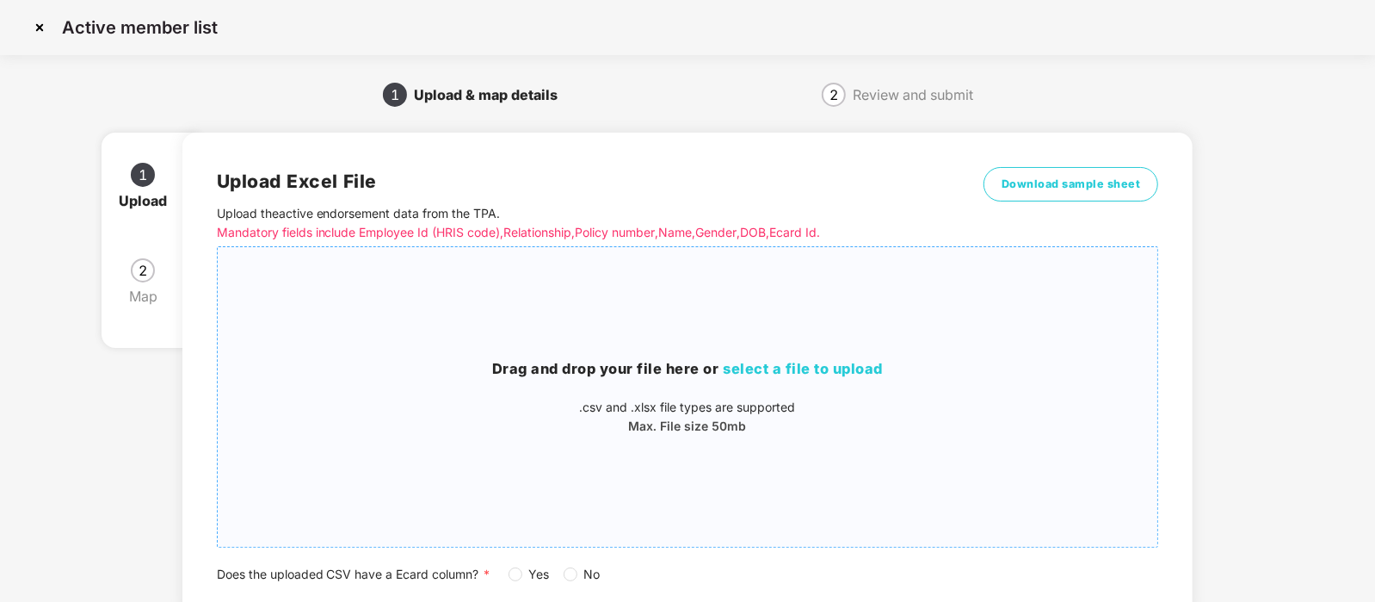
scroll to position [124, 0]
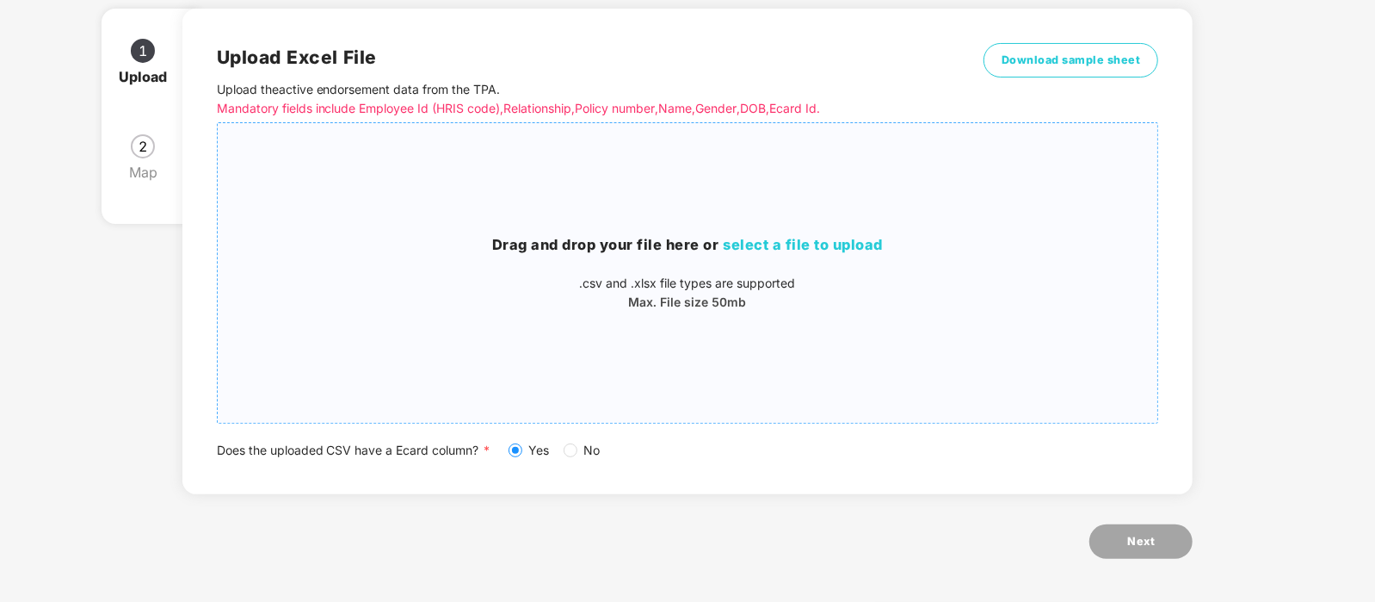
click at [802, 243] on span "select a file to upload" at bounding box center [804, 244] width 160 height 17
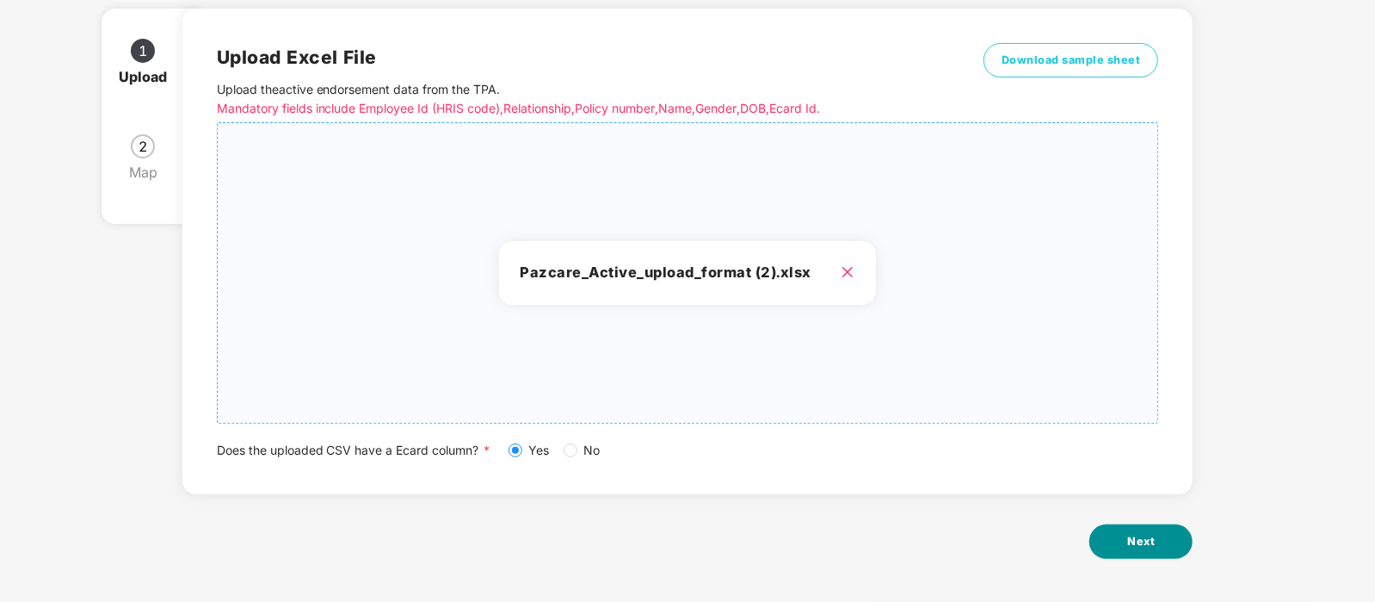
click at [1144, 540] on span "Next" at bounding box center [1141, 541] width 28 height 17
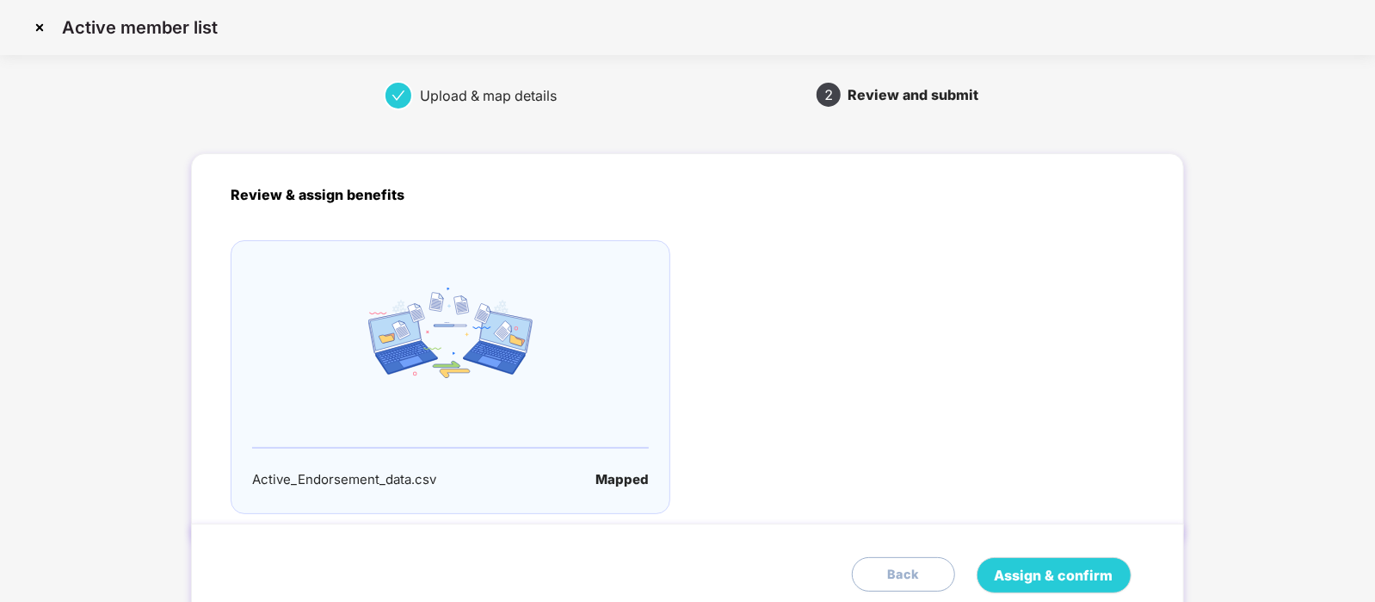
scroll to position [73, 0]
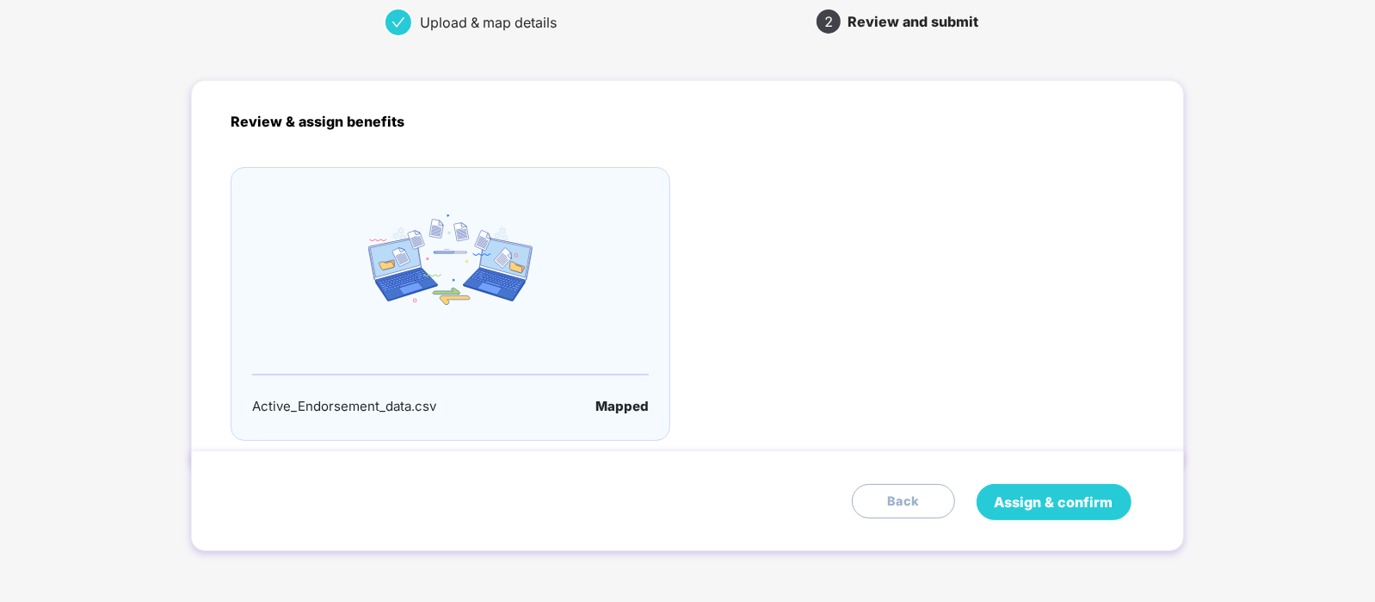
click at [1043, 496] on span "Assign & confirm" at bounding box center [1054, 502] width 119 height 22
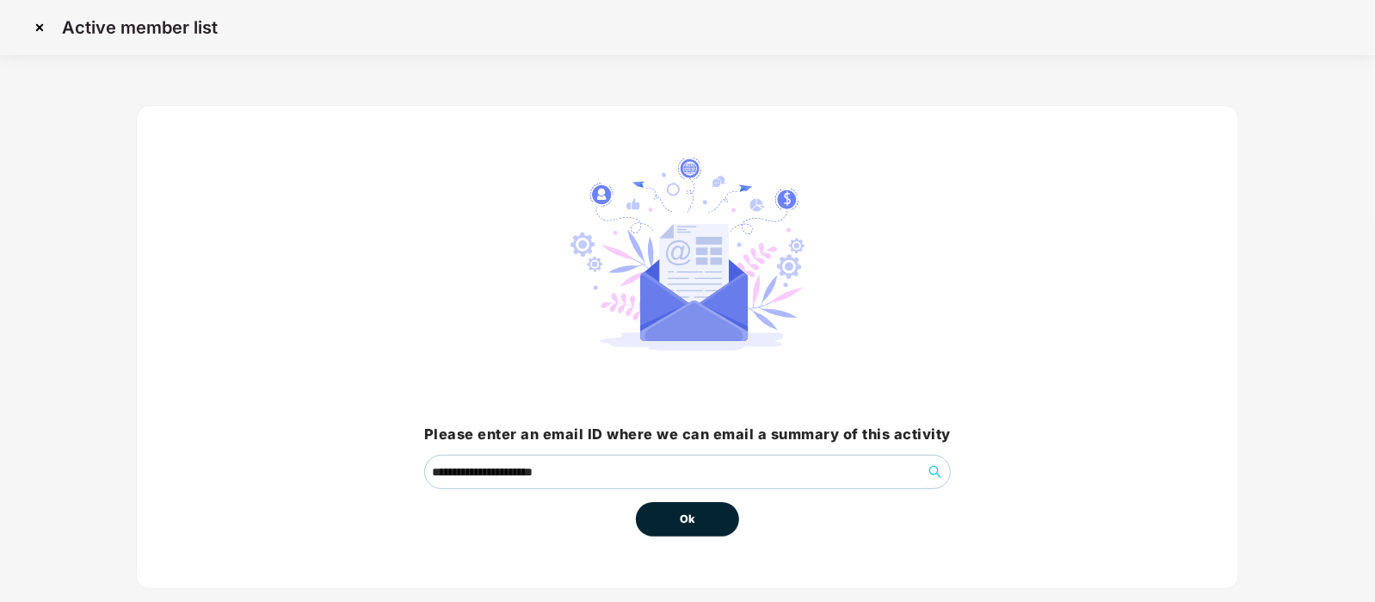
click at [700, 523] on button "Ok" at bounding box center [687, 519] width 103 height 34
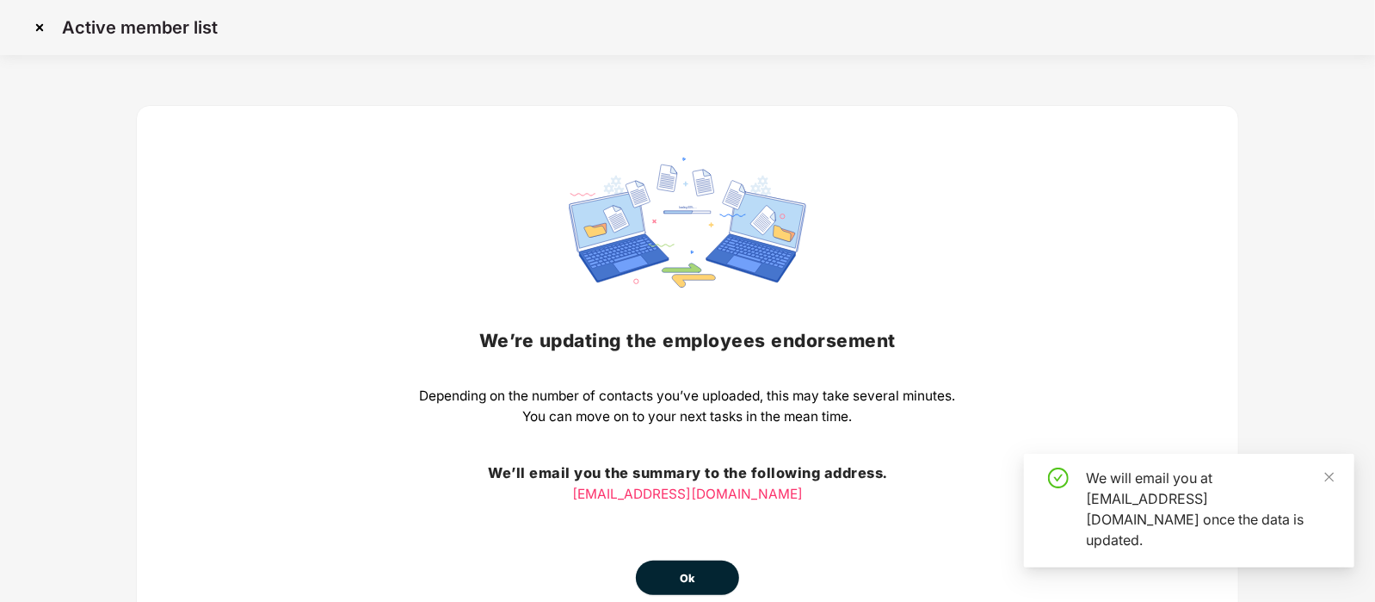
scroll to position [93, 0]
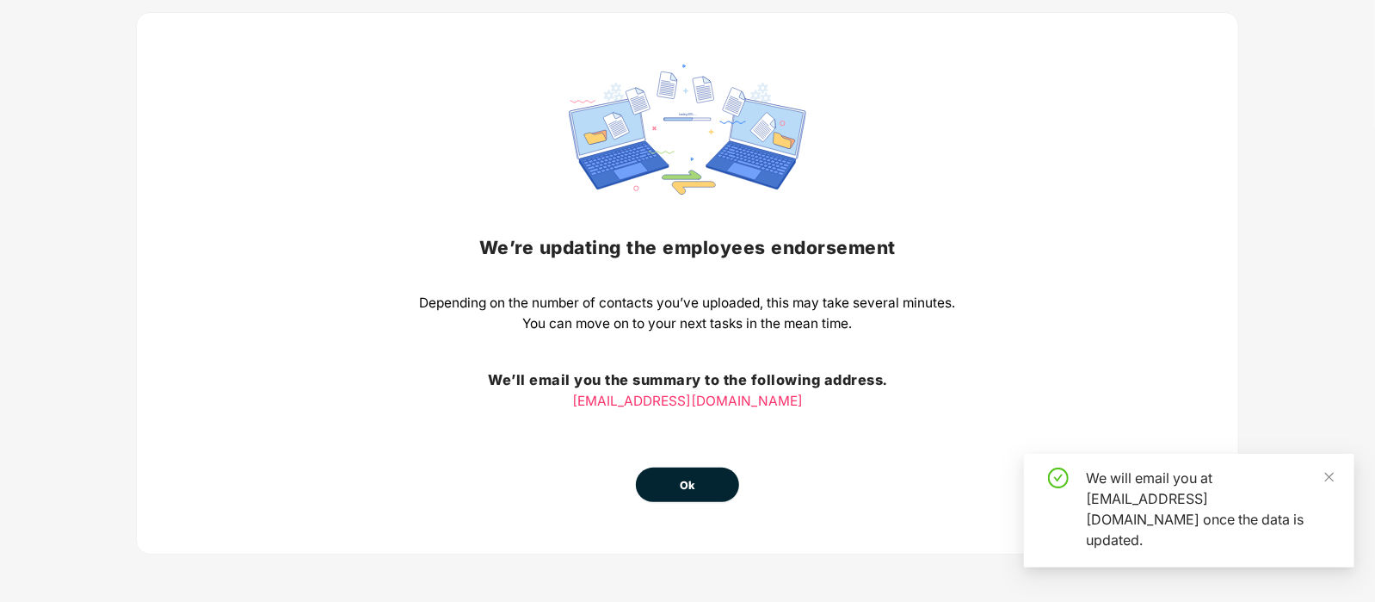
click at [698, 479] on button "Ok" at bounding box center [687, 484] width 103 height 34
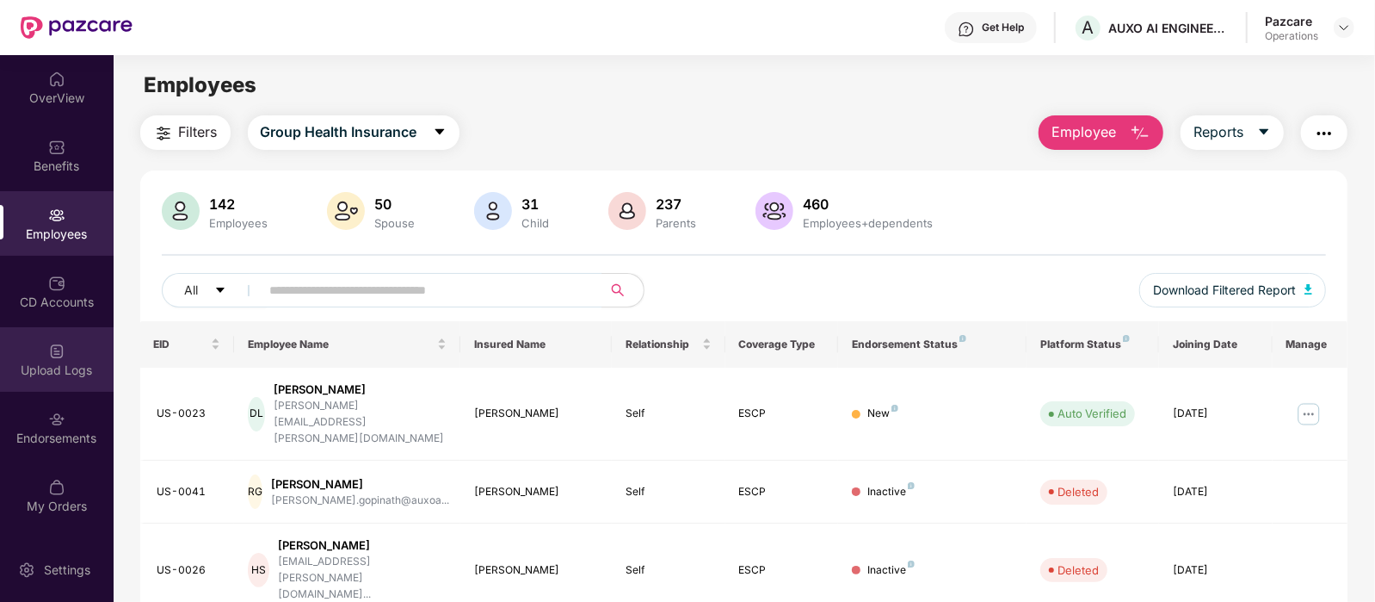
click at [73, 376] on div "Upload Logs" at bounding box center [57, 369] width 114 height 17
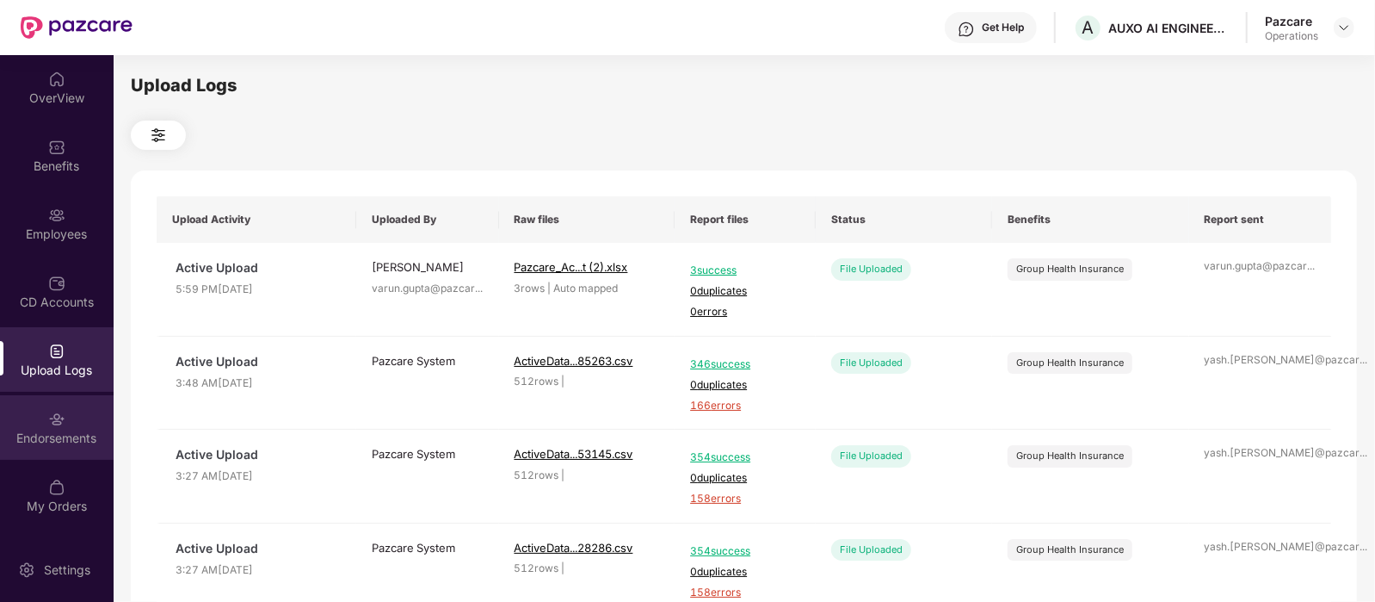
click at [75, 429] on div "Endorsements" at bounding box center [57, 437] width 114 height 17
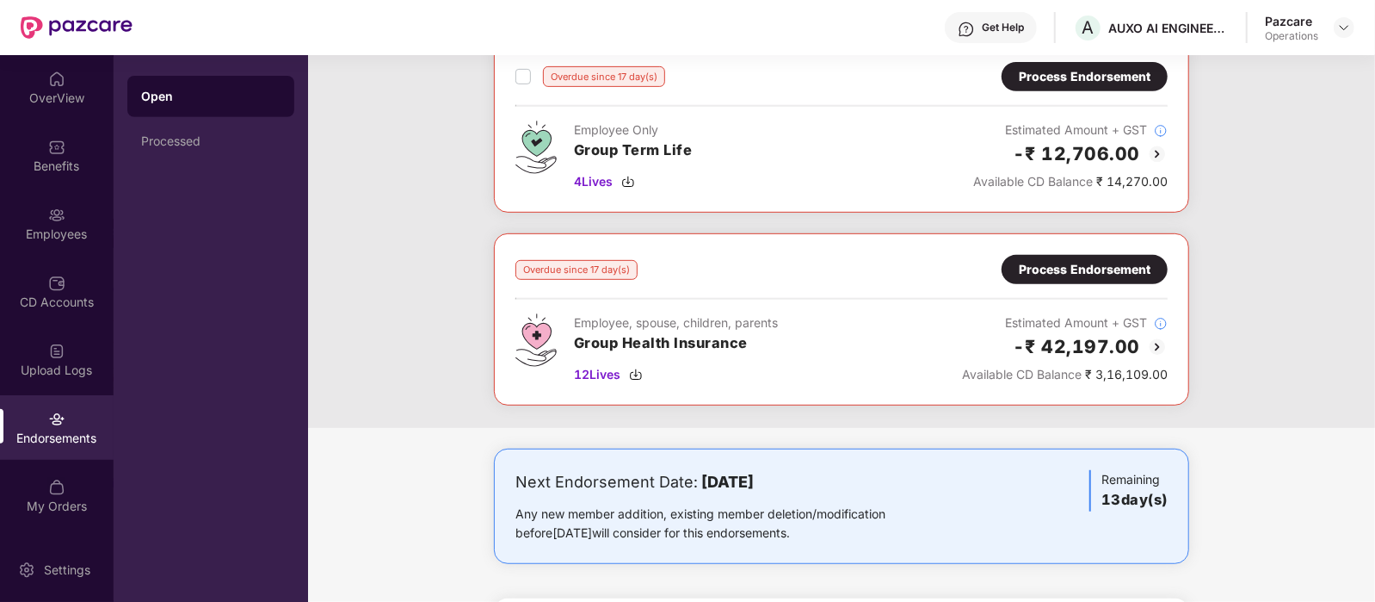
scroll to position [492, 0]
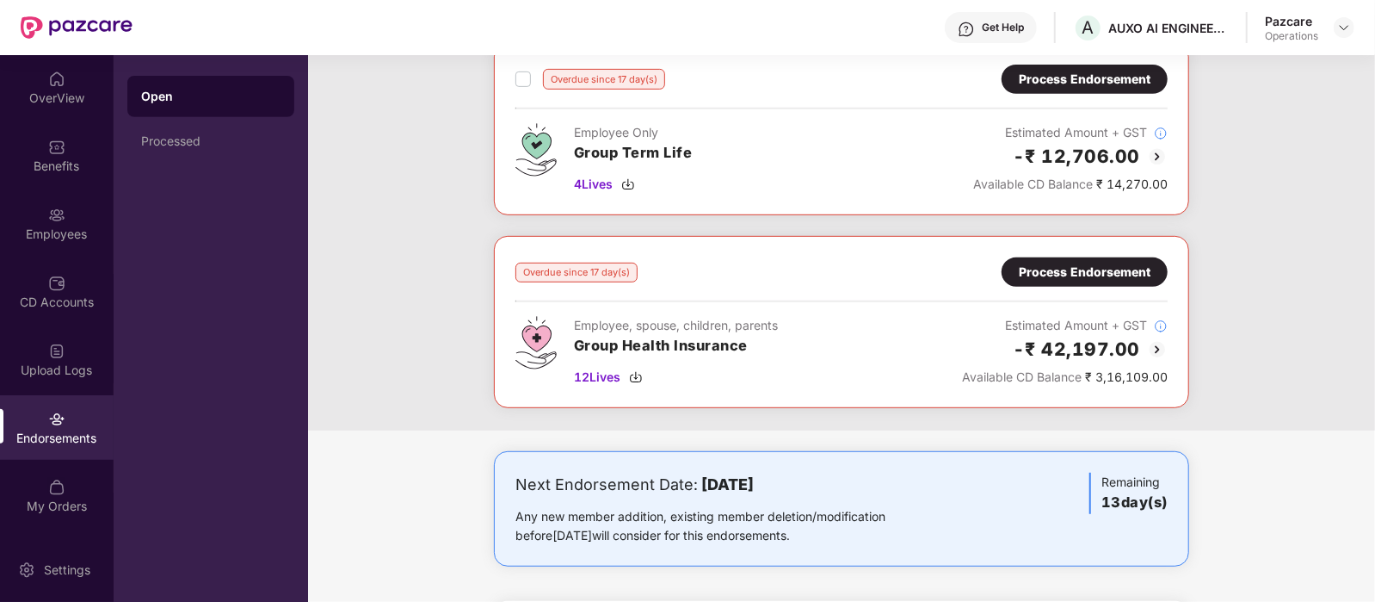
click at [1085, 268] on div "Process Endorsement" at bounding box center [1085, 271] width 132 height 19
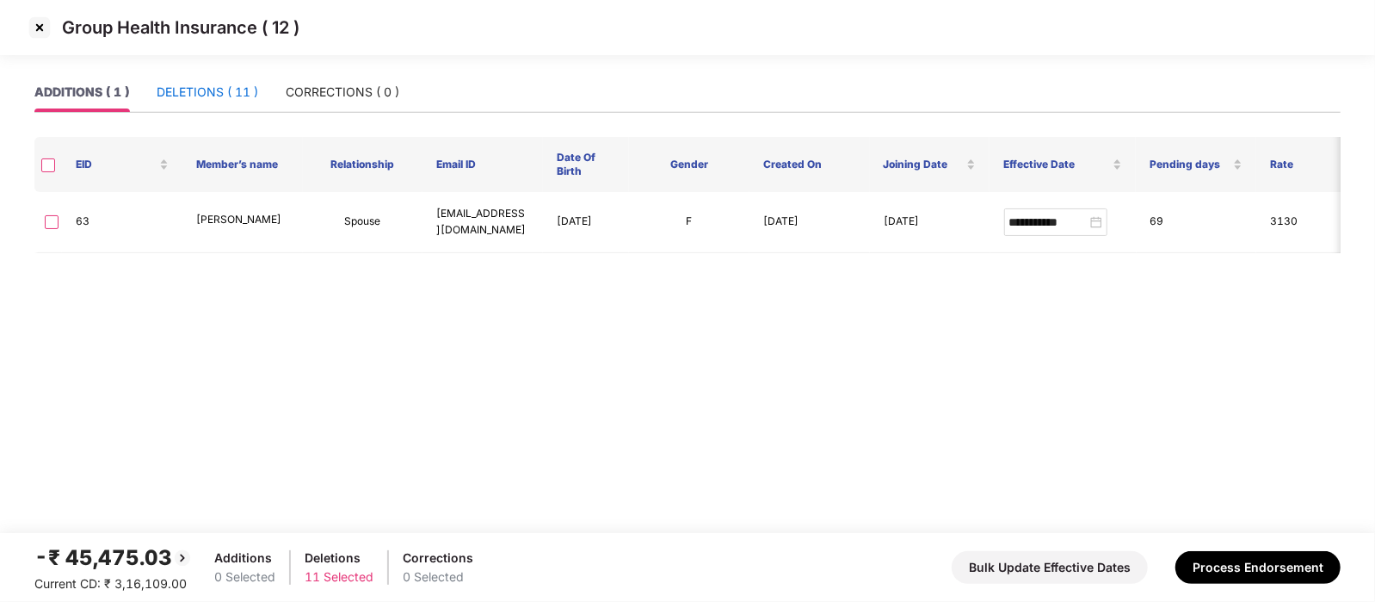
click at [222, 99] on div "DELETIONS ( 11 )" at bounding box center [208, 92] width 102 height 19
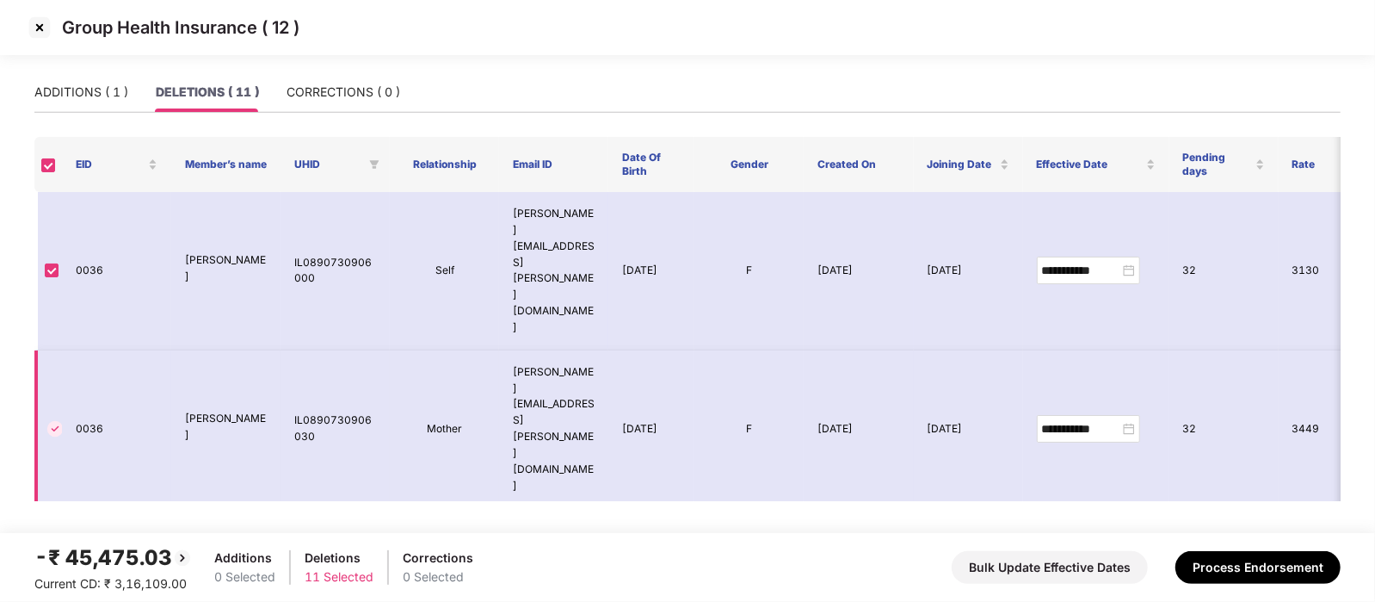
scroll to position [375, 0]
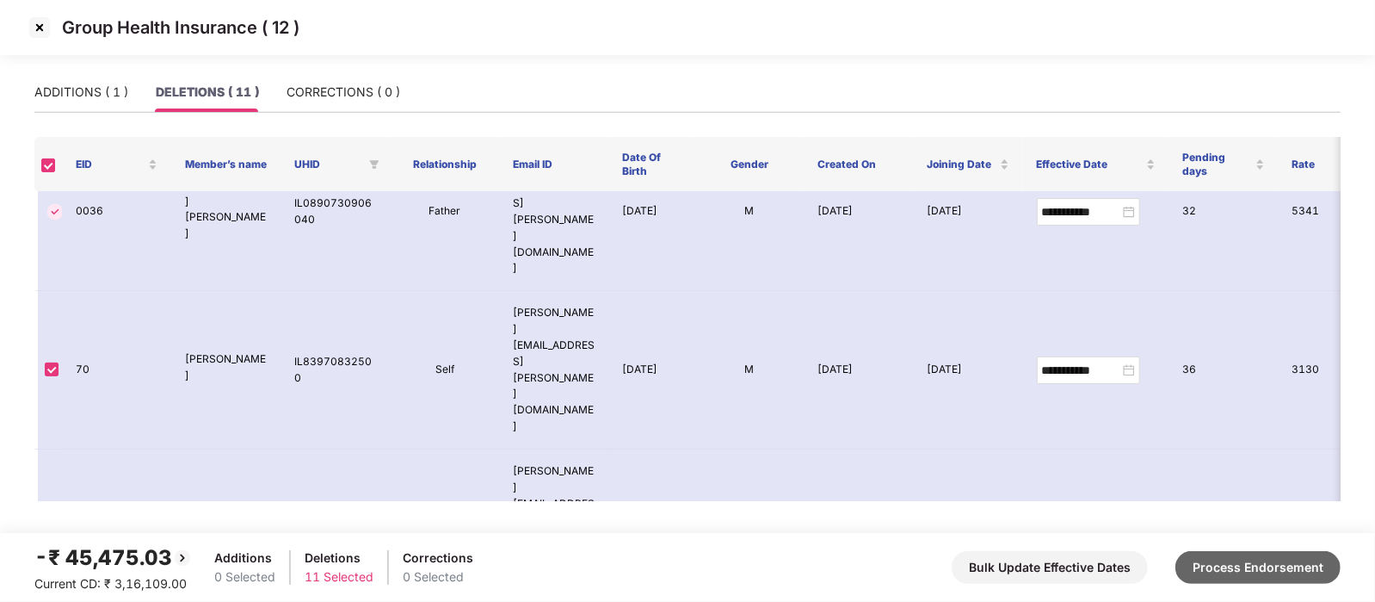
click at [1274, 570] on button "Process Endorsement" at bounding box center [1257, 567] width 165 height 33
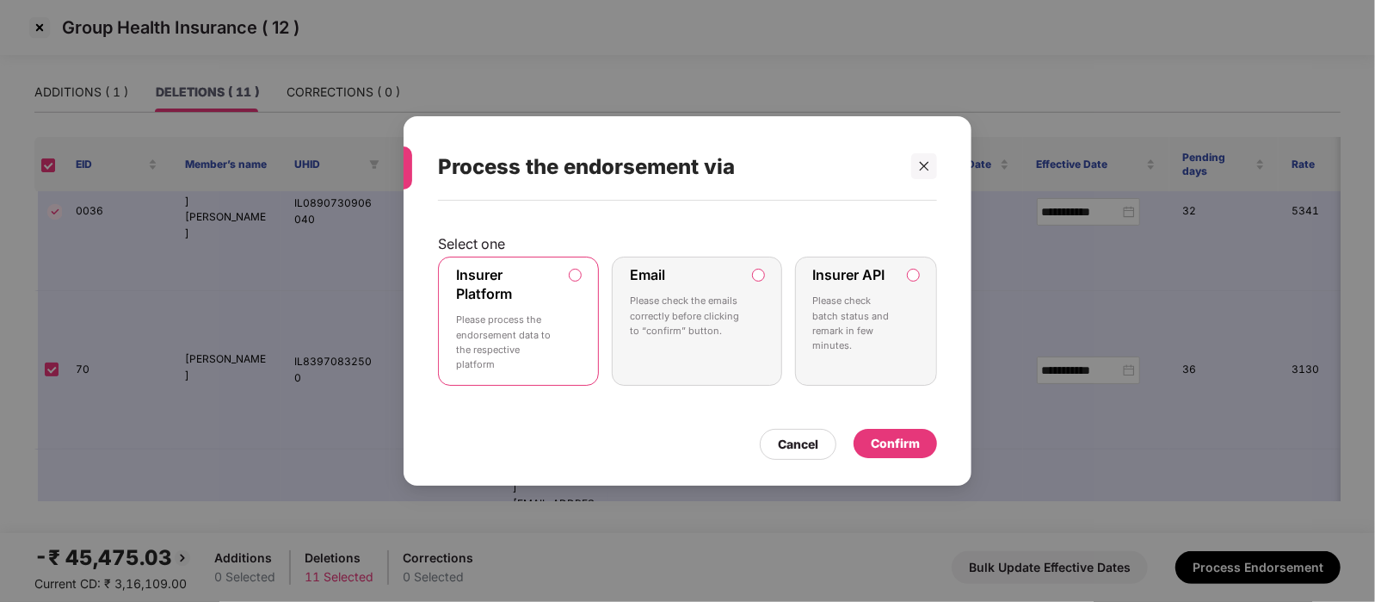
click at [893, 448] on div "Confirm" at bounding box center [895, 443] width 49 height 19
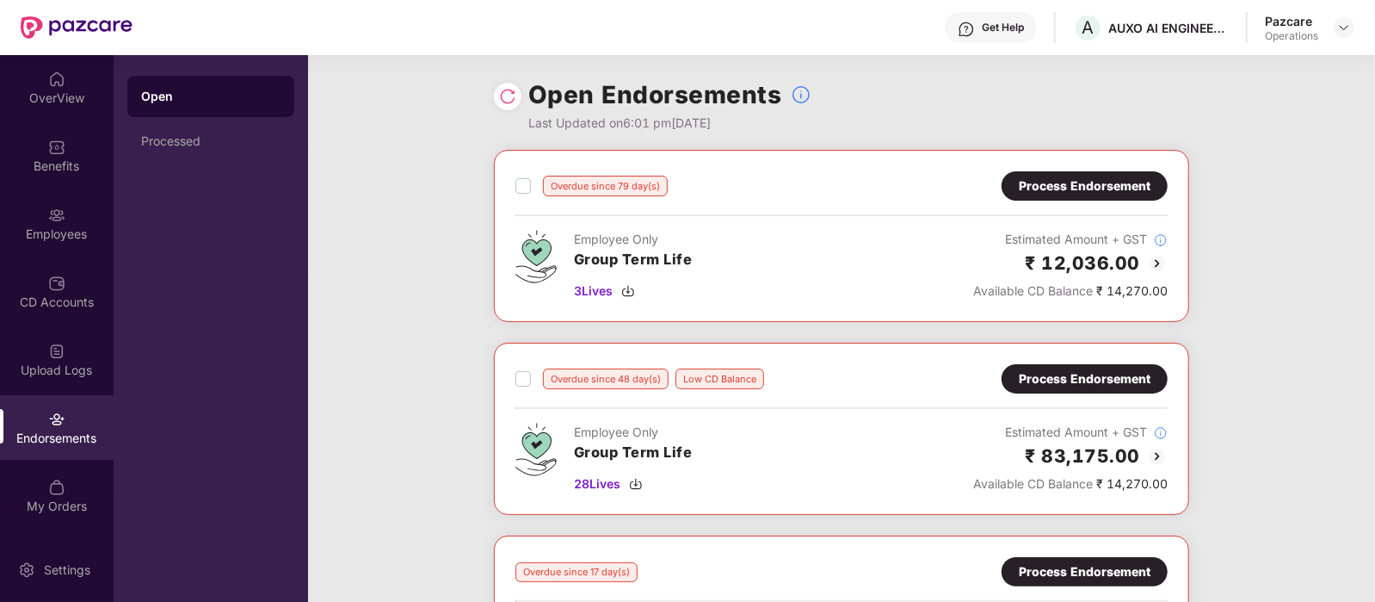
click at [512, 96] on img at bounding box center [507, 96] width 17 height 17
click at [508, 92] on img at bounding box center [507, 96] width 17 height 17
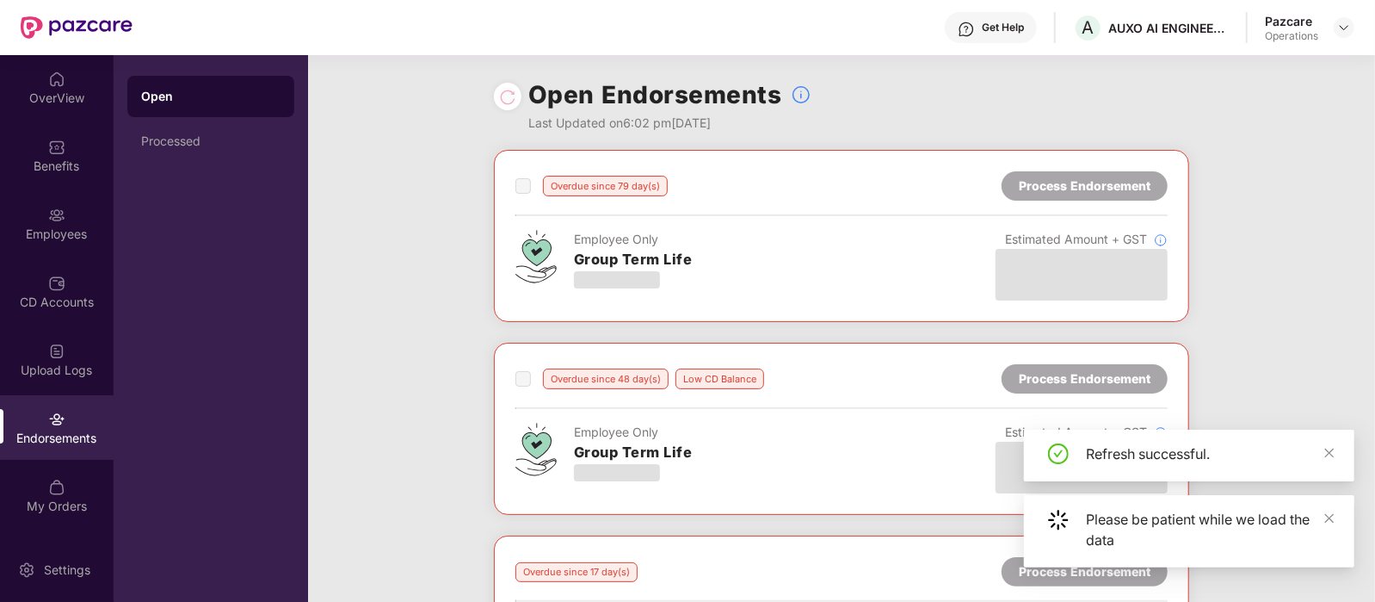
click at [1243, 337] on div "Overdue since 79 day(s) Process Endorsement Employee Only Group Term Life Estim…" at bounding box center [841, 536] width 1067 height 773
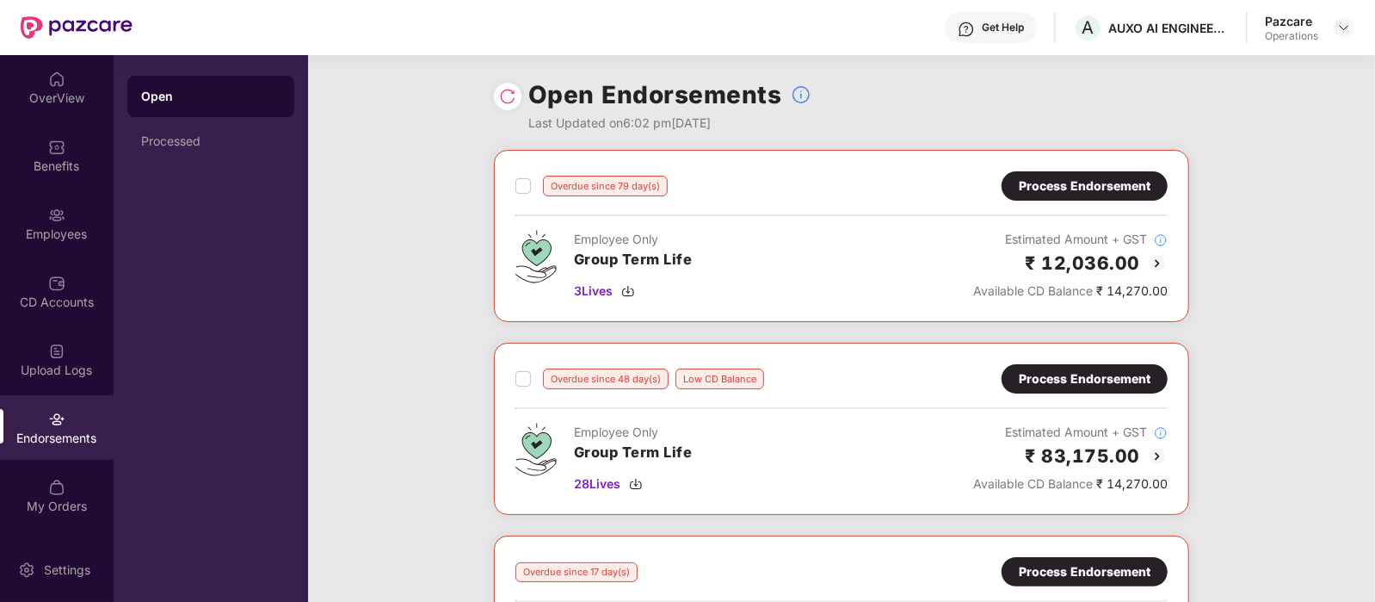
click at [1265, 234] on div "Overdue since 79 day(s) Process Endorsement Employee Only Group Term Life 3 Liv…" at bounding box center [841, 536] width 1067 height 773
